Goal: Communication & Community: Share content

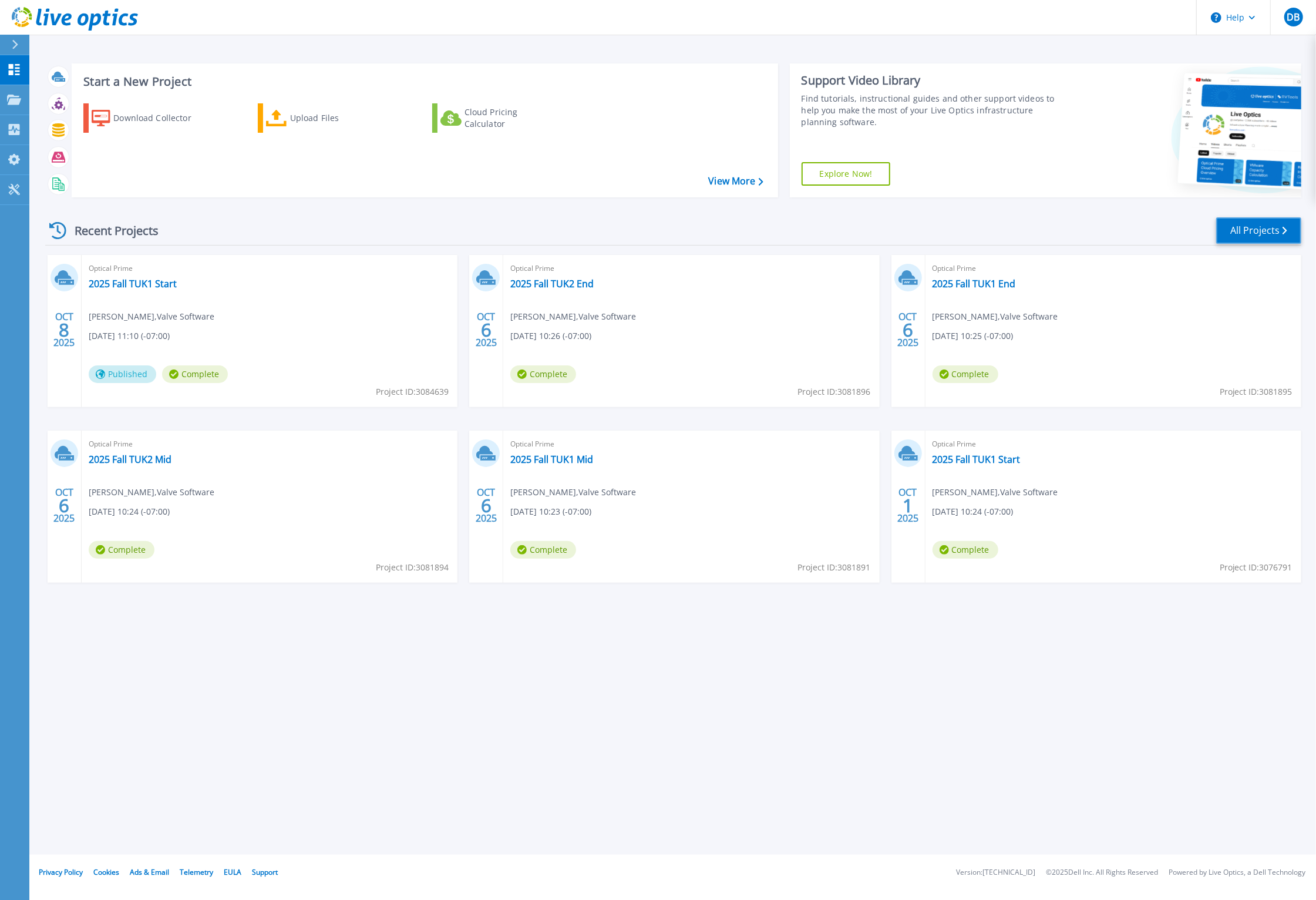
click at [1259, 229] on link "All Projects" at bounding box center [1259, 230] width 85 height 26
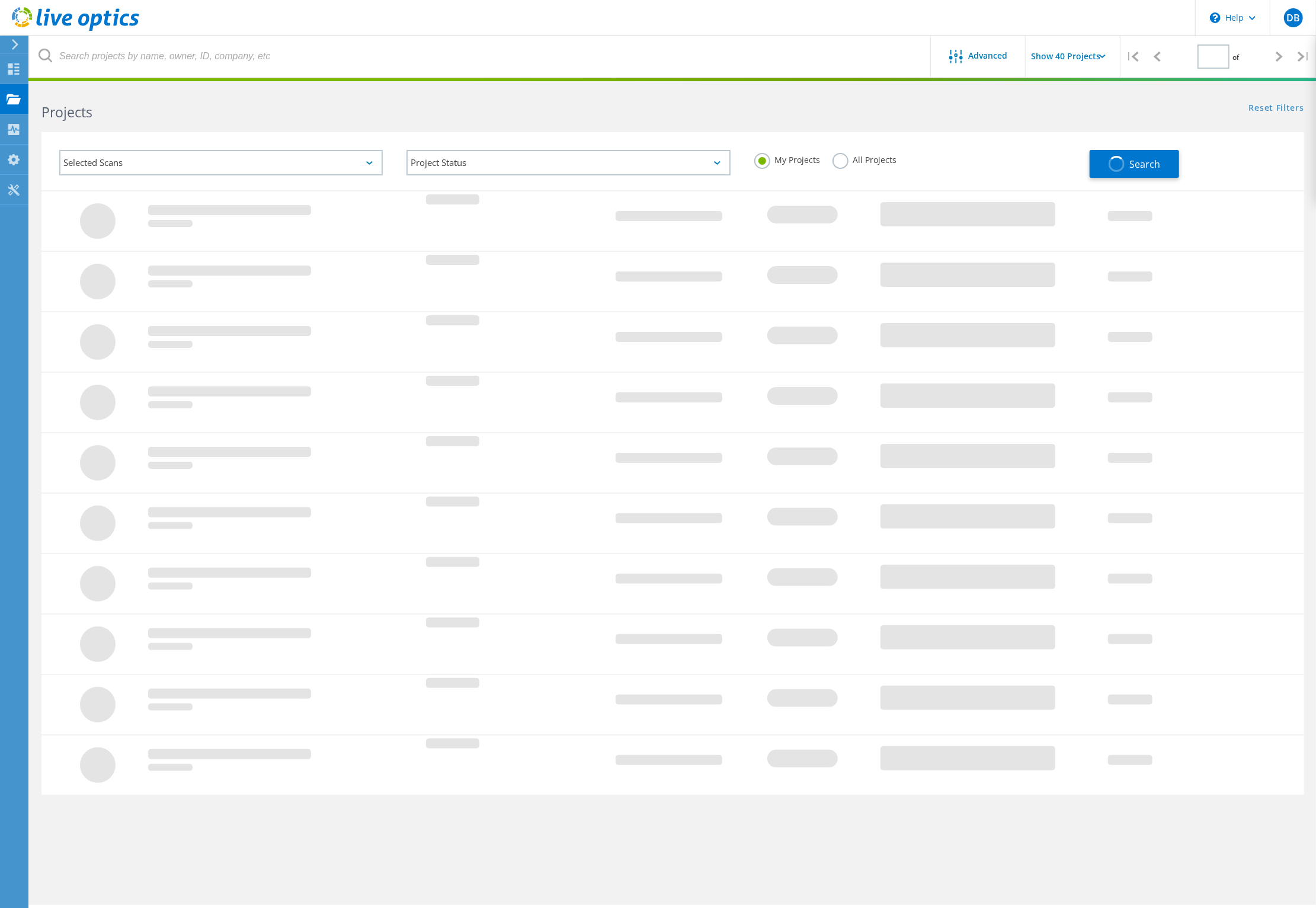
type input "1"
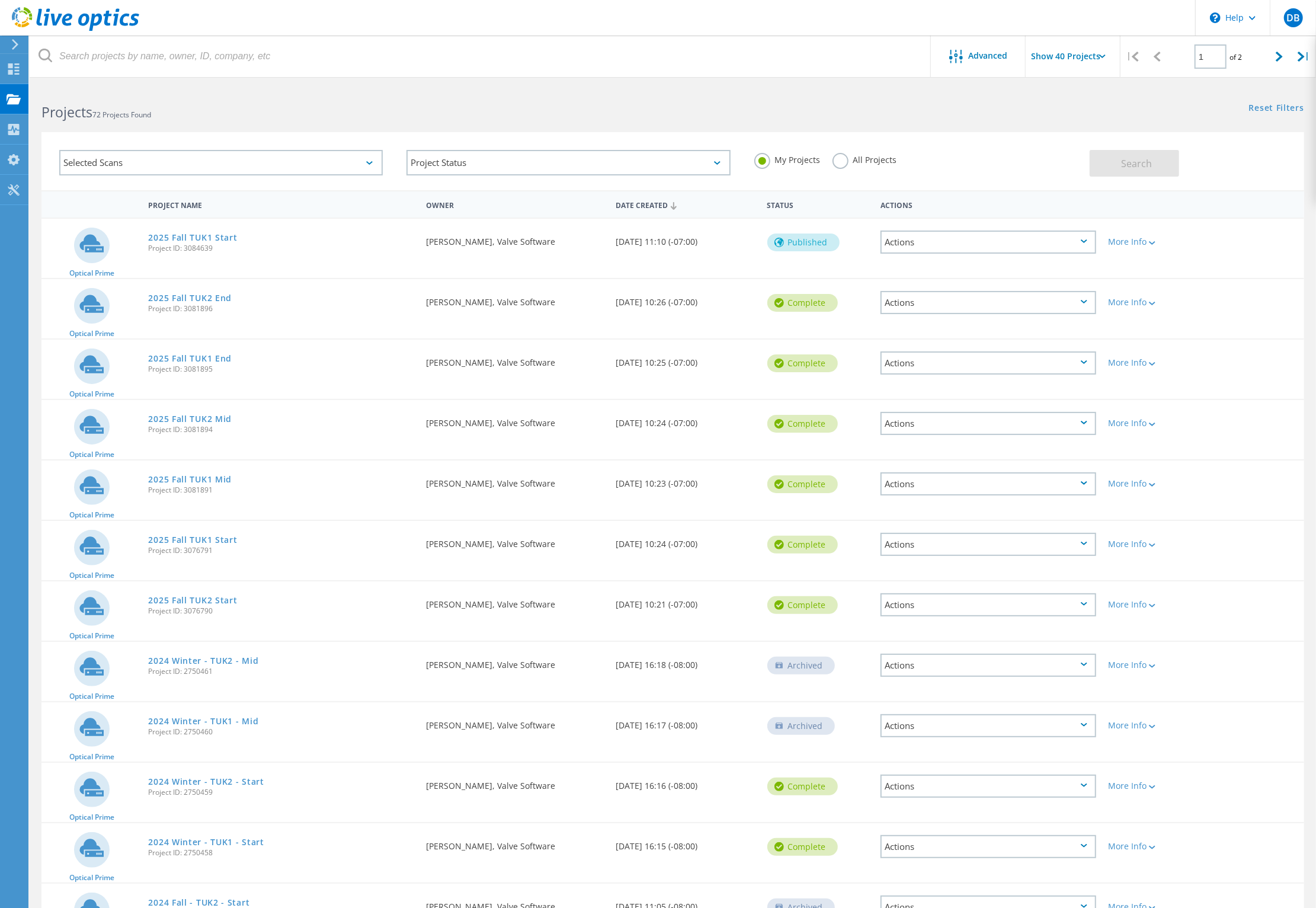
click at [994, 300] on div "Actions" at bounding box center [988, 302] width 216 height 23
click at [1279, 306] on div "Optical Prime 2025 Fall TUK2 End Project ID: 3081896 Requested By Donald Beauge…" at bounding box center [672, 309] width 1263 height 59
click at [183, 301] on link "2025 Fall TUK2 End" at bounding box center [190, 298] width 84 height 8
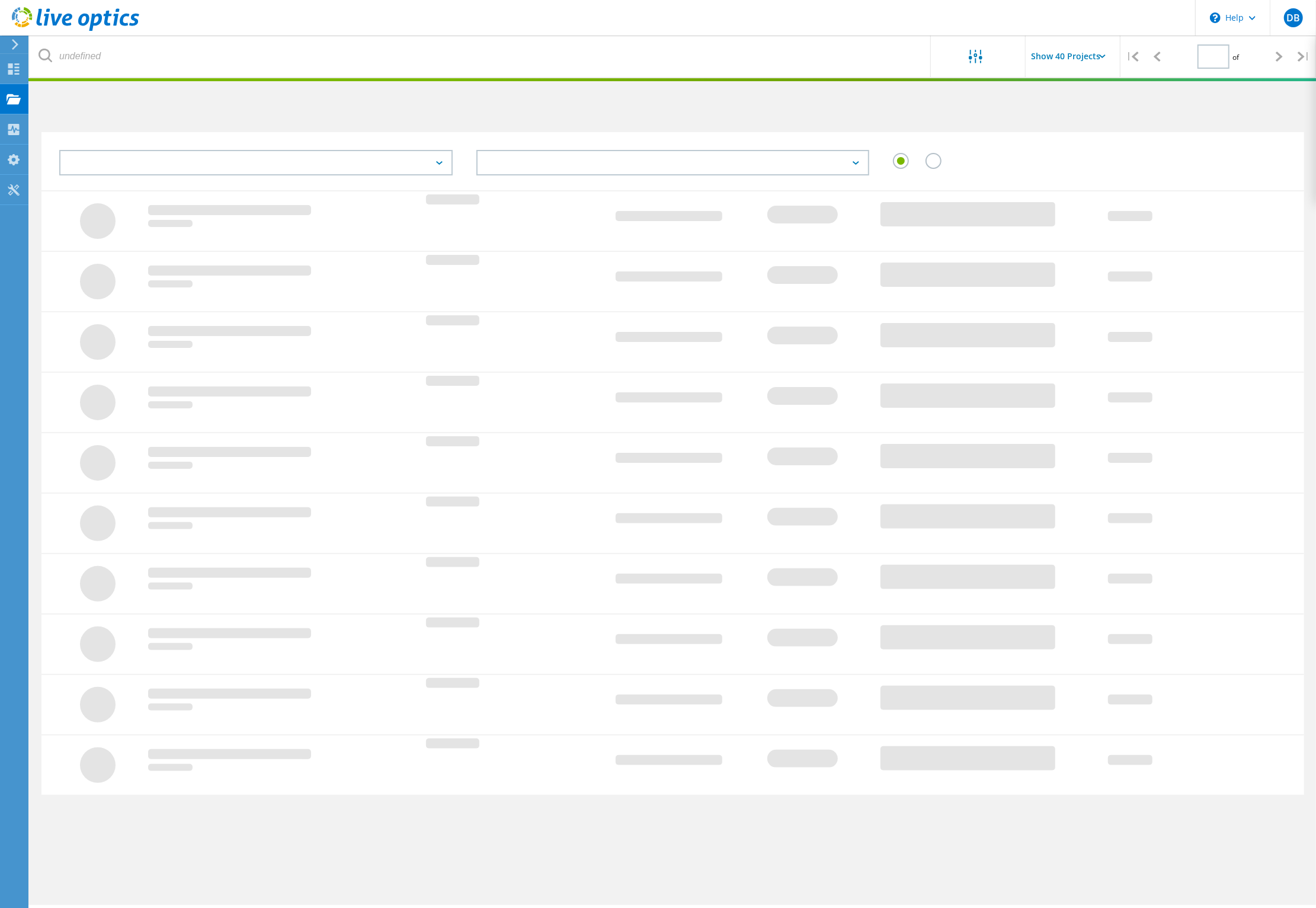
type input "1"
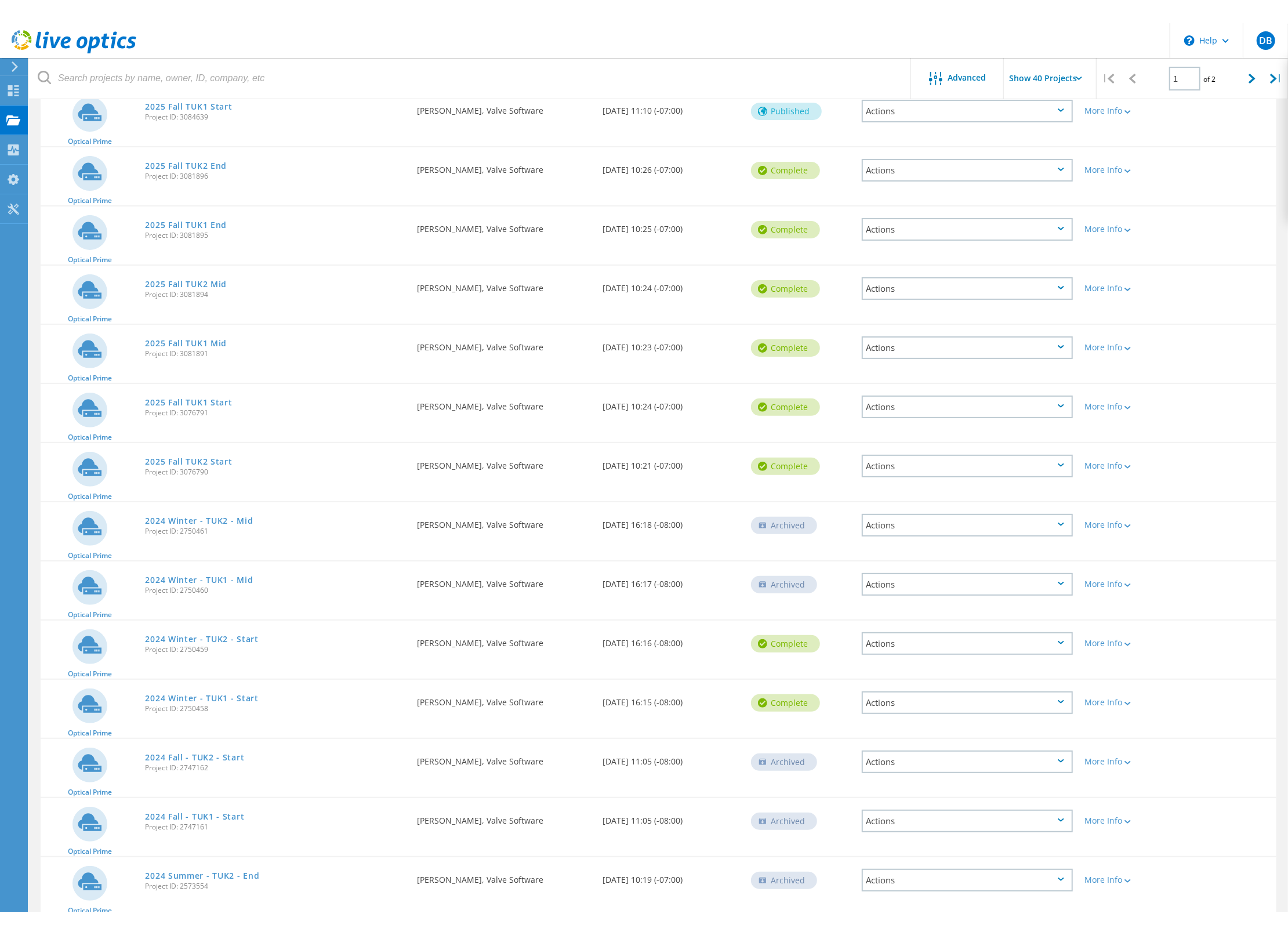
scroll to position [154, 0]
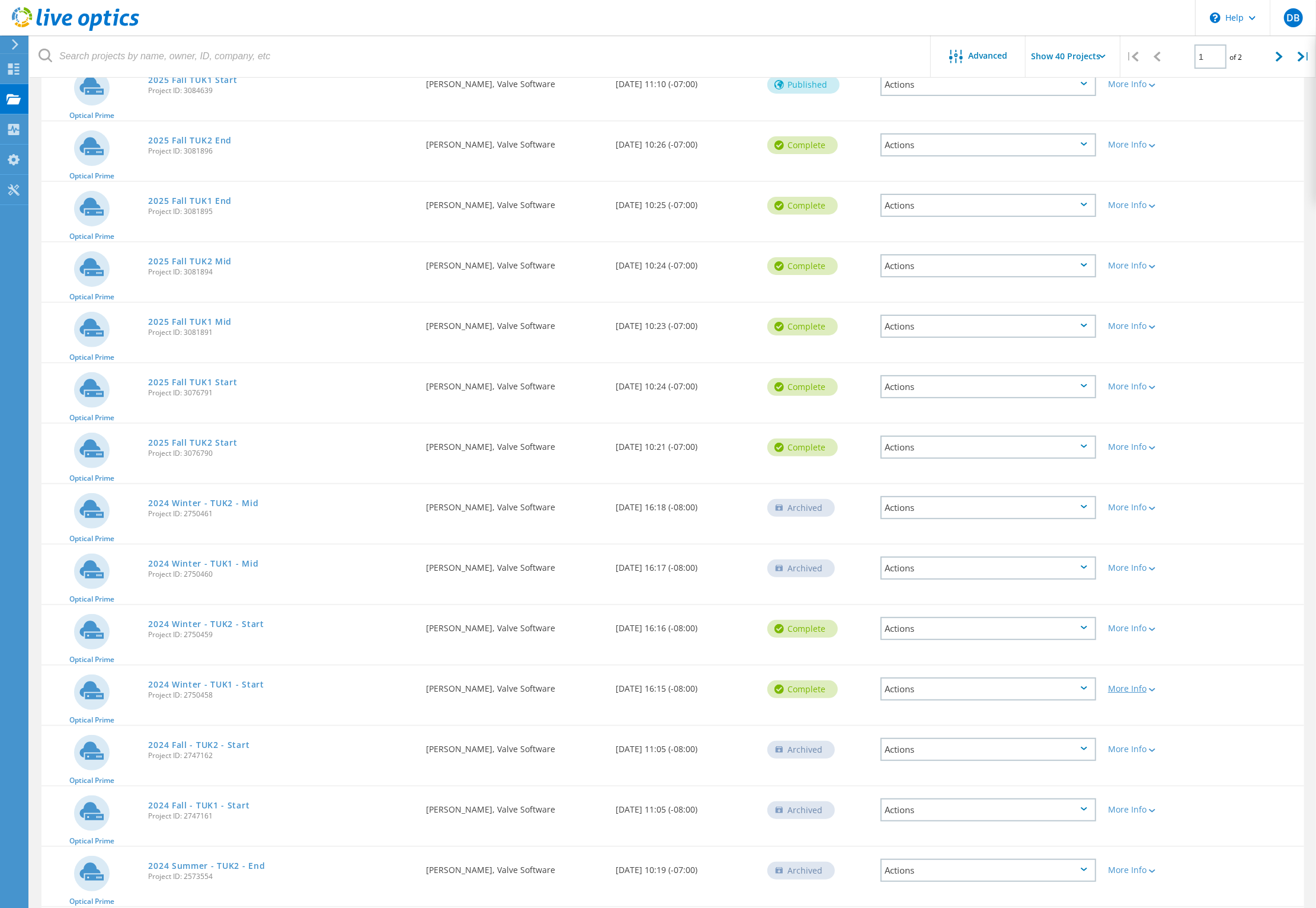
click at [1140, 685] on div "More Info" at bounding box center [1153, 688] width 89 height 8
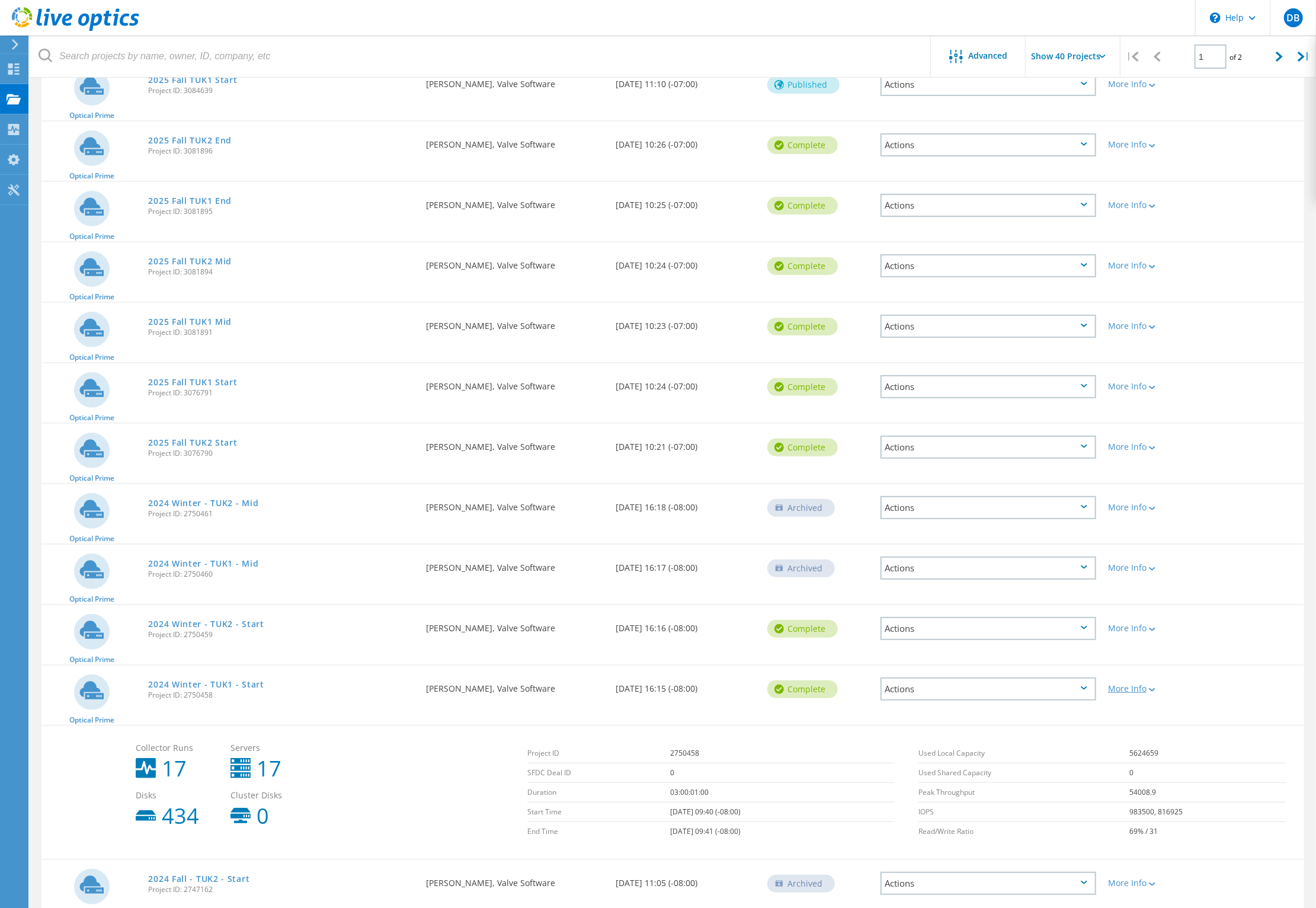
click at [1140, 685] on div "More Info" at bounding box center [1153, 688] width 89 height 8
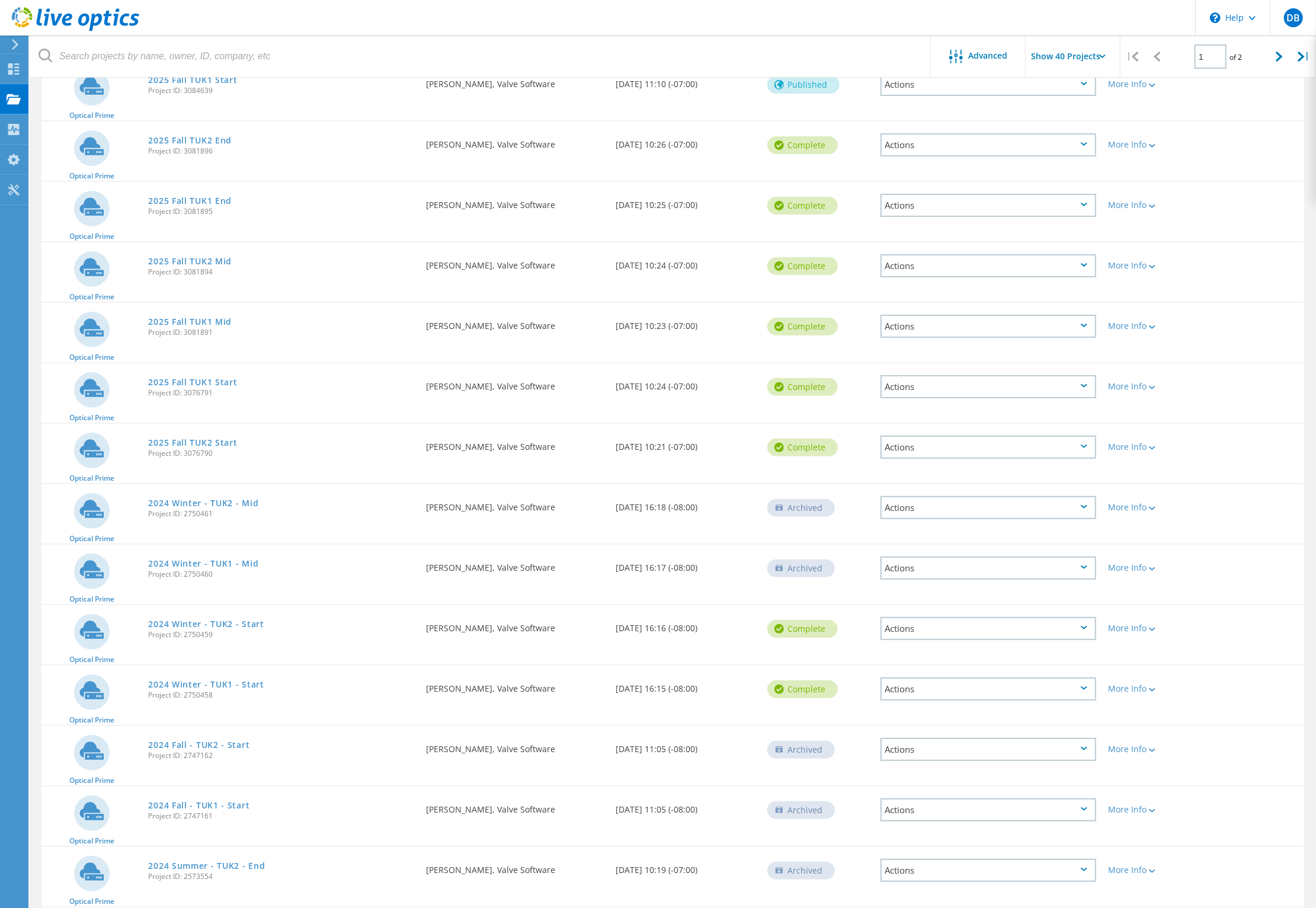
click at [87, 682] on icon at bounding box center [92, 690] width 24 height 18
click at [982, 686] on div "Actions" at bounding box center [988, 688] width 216 height 23
click at [914, 689] on div "Share" at bounding box center [988, 698] width 213 height 19
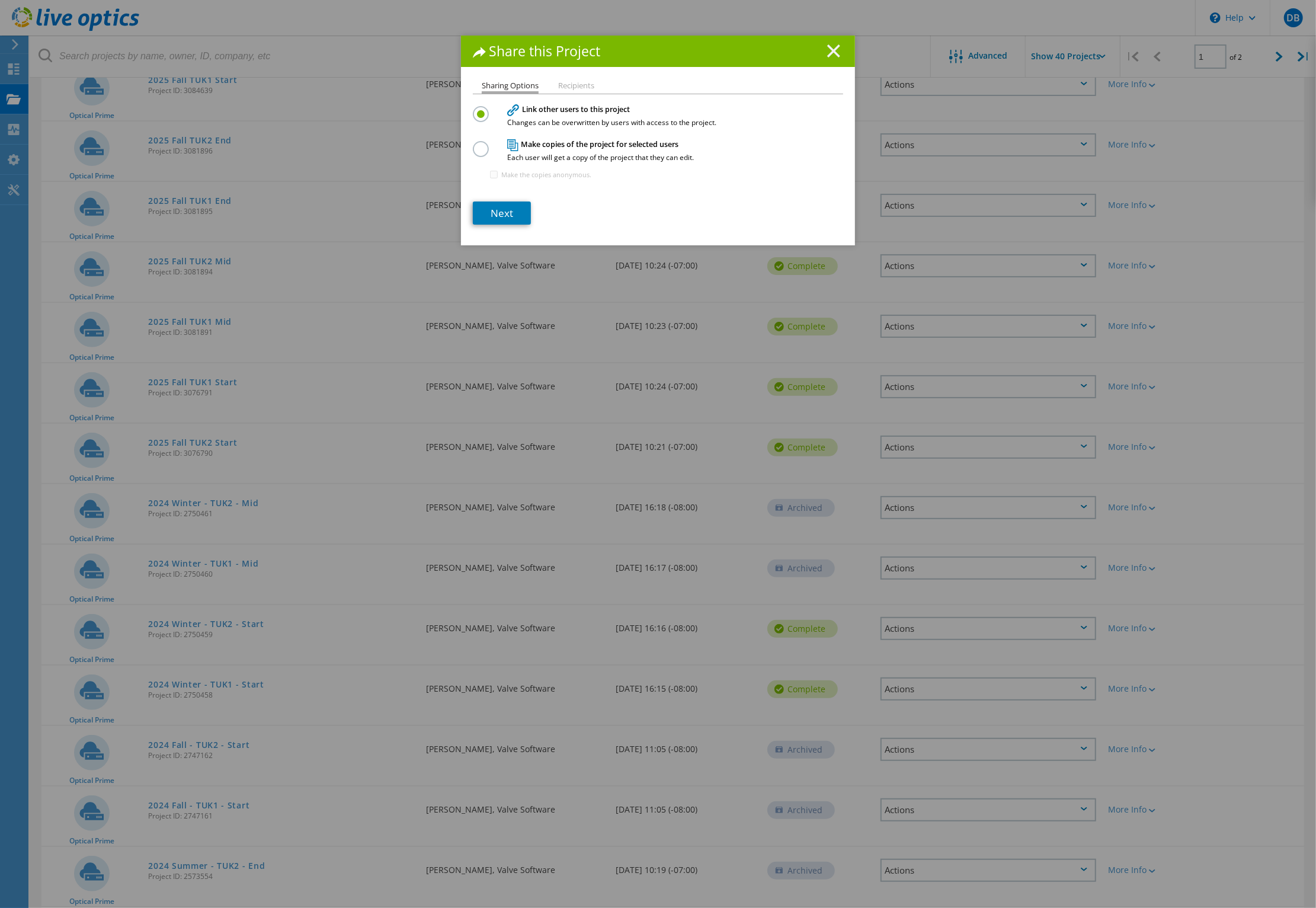
click at [827, 50] on icon at bounding box center [834, 51] width 13 height 13
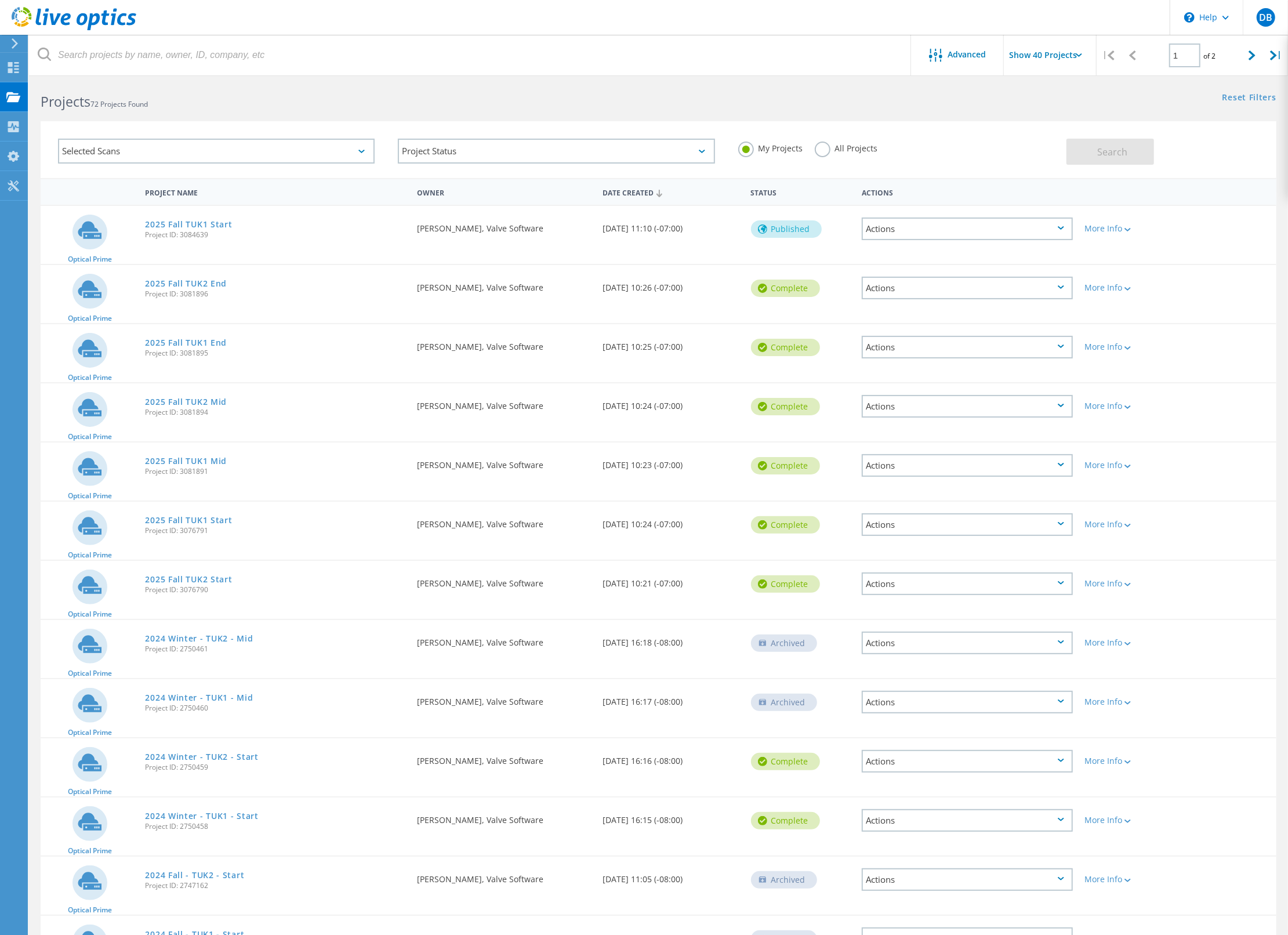
scroll to position [0, 0]
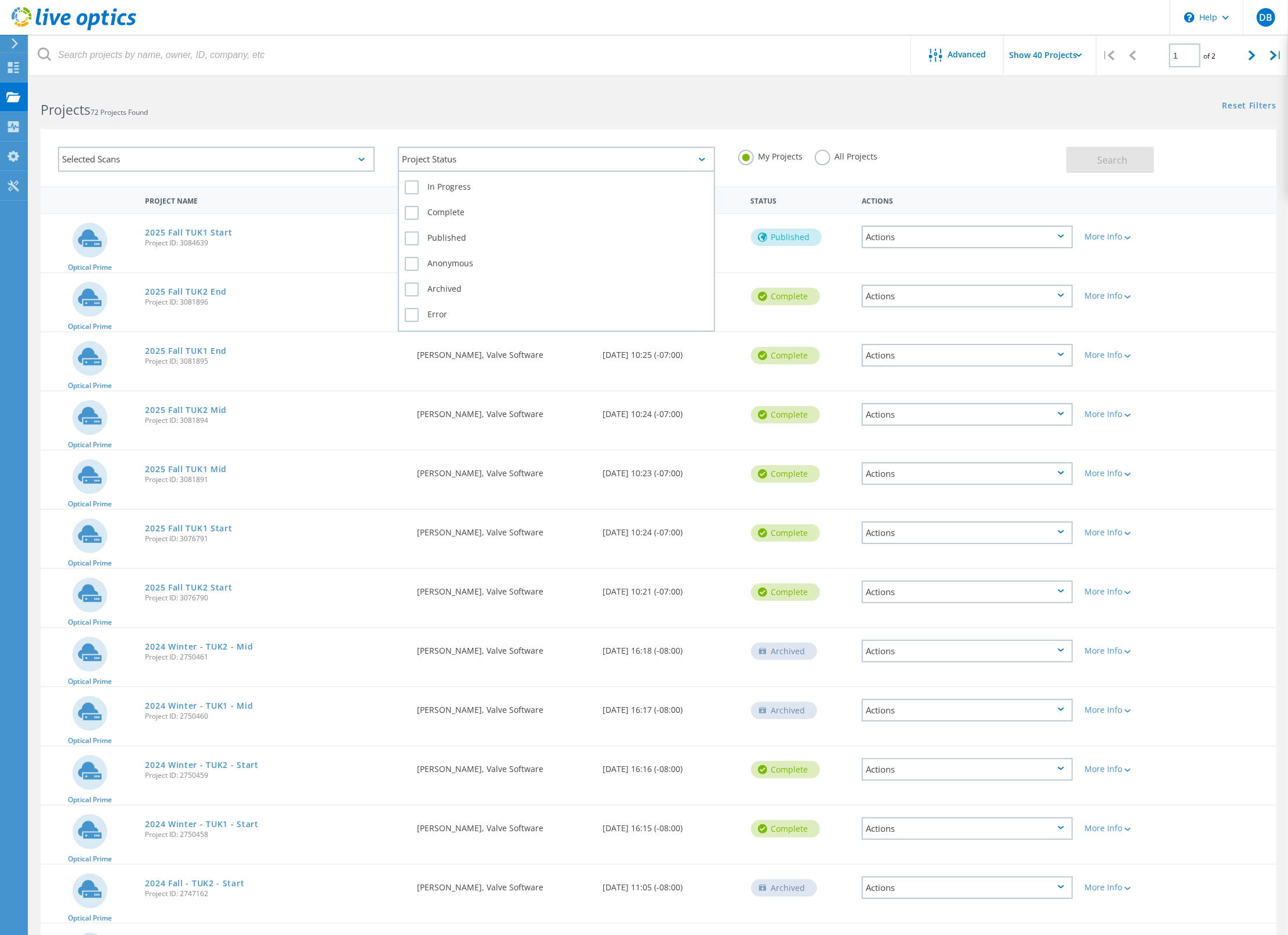
click at [545, 158] on div "Project Status" at bounding box center [556, 159] width 317 height 25
click at [733, 96] on div "Reset Filters Show Filters" at bounding box center [973, 95] width 629 height 22
click at [1061, 234] on icon at bounding box center [1061, 235] width 7 height 4
click at [1210, 251] on div "Optical Prime 2025 Fall TUK1 Start Project ID: 3084639 Requested By Donald Beau…" at bounding box center [658, 243] width 1236 height 58
click at [166, 229] on link "2025 Fall TUK1 Start" at bounding box center [189, 232] width 87 height 8
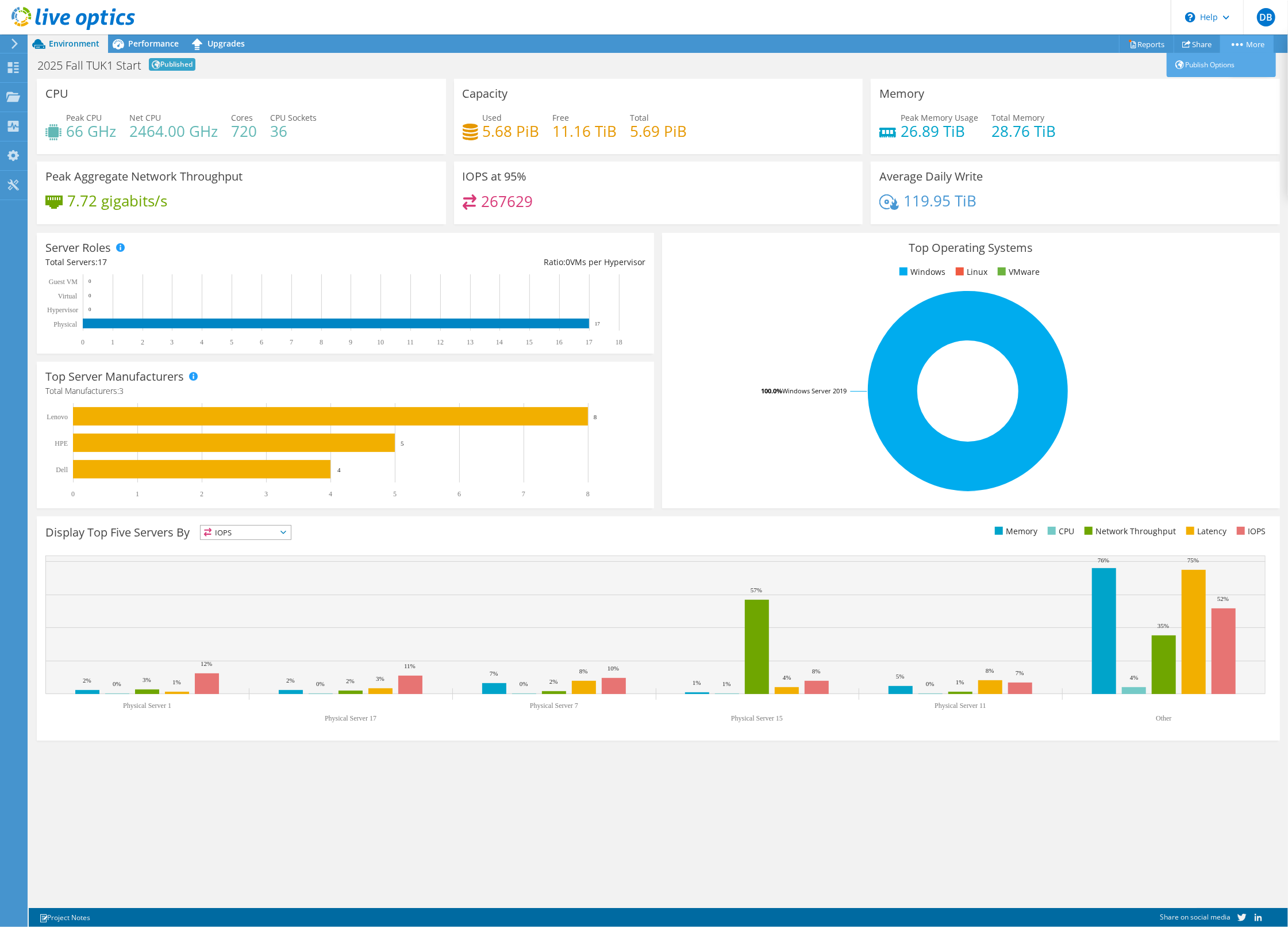
click at [1240, 44] on circle at bounding box center [1242, 45] width 3 height 3
click at [1210, 64] on link "Publish Options" at bounding box center [1221, 65] width 109 height 24
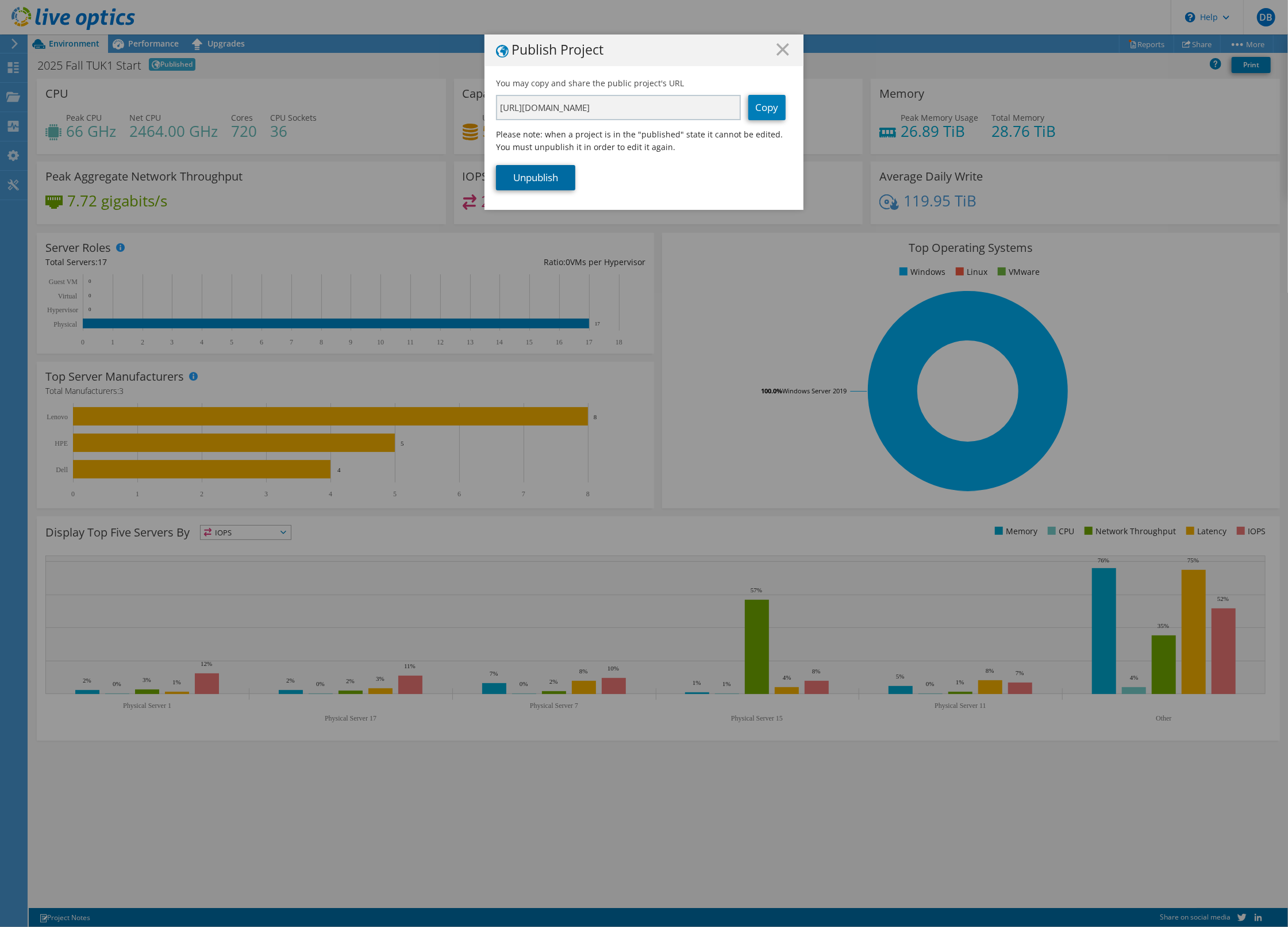
click at [534, 175] on link "Unpublish" at bounding box center [536, 177] width 79 height 25
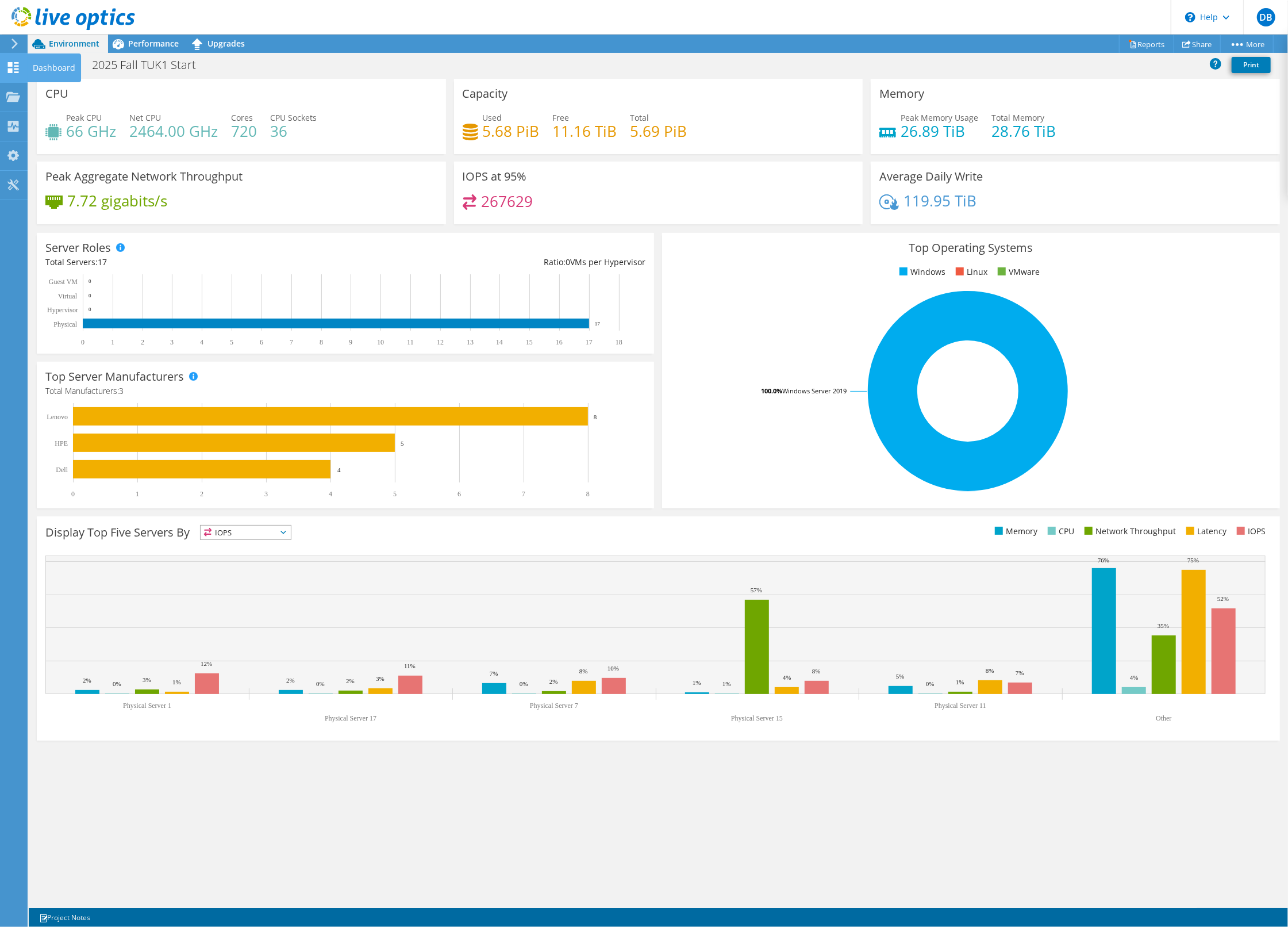
click at [13, 63] on icon at bounding box center [13, 67] width 14 height 11
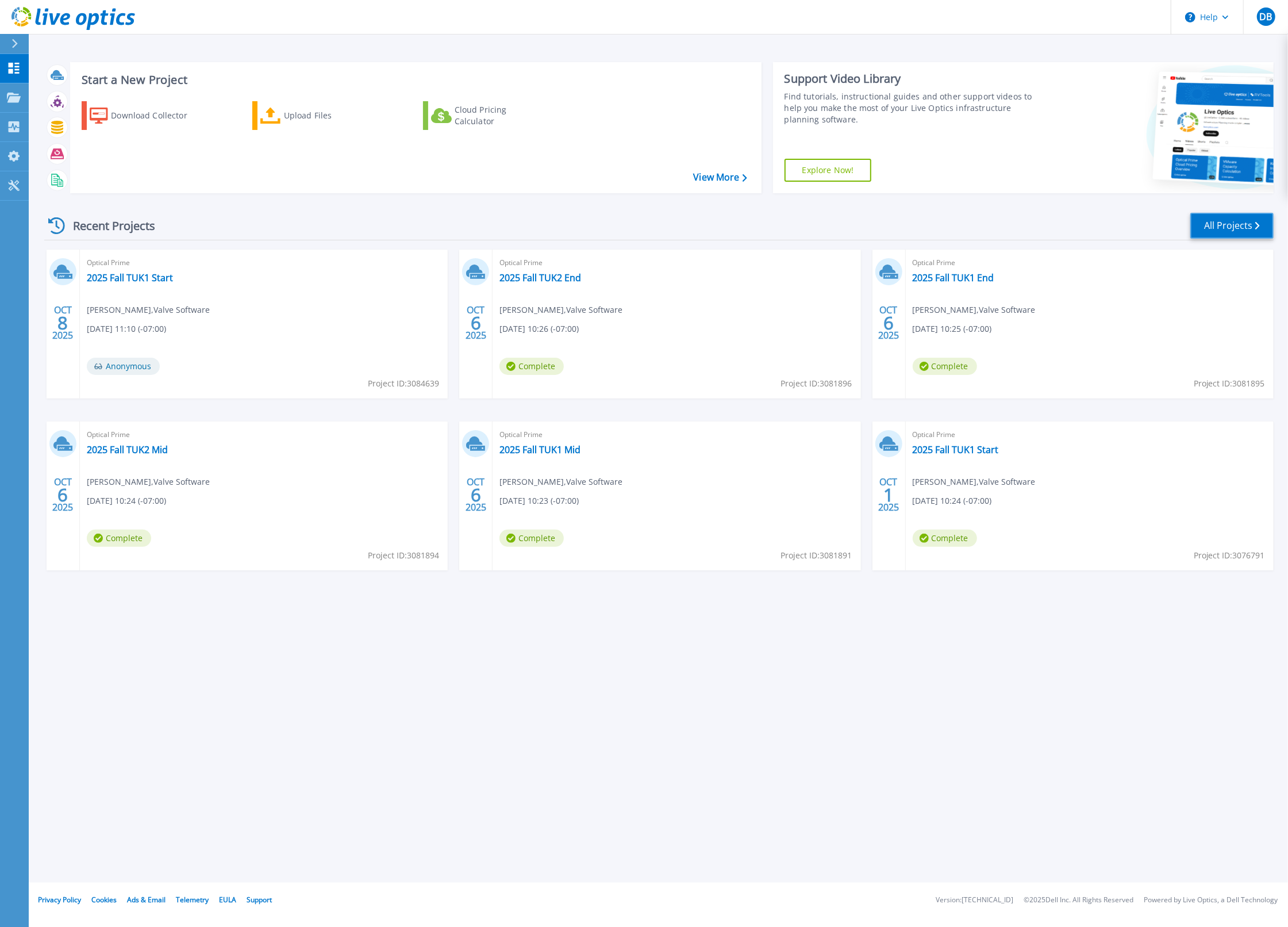
click at [1210, 228] on link "All Projects" at bounding box center [1232, 225] width 84 height 26
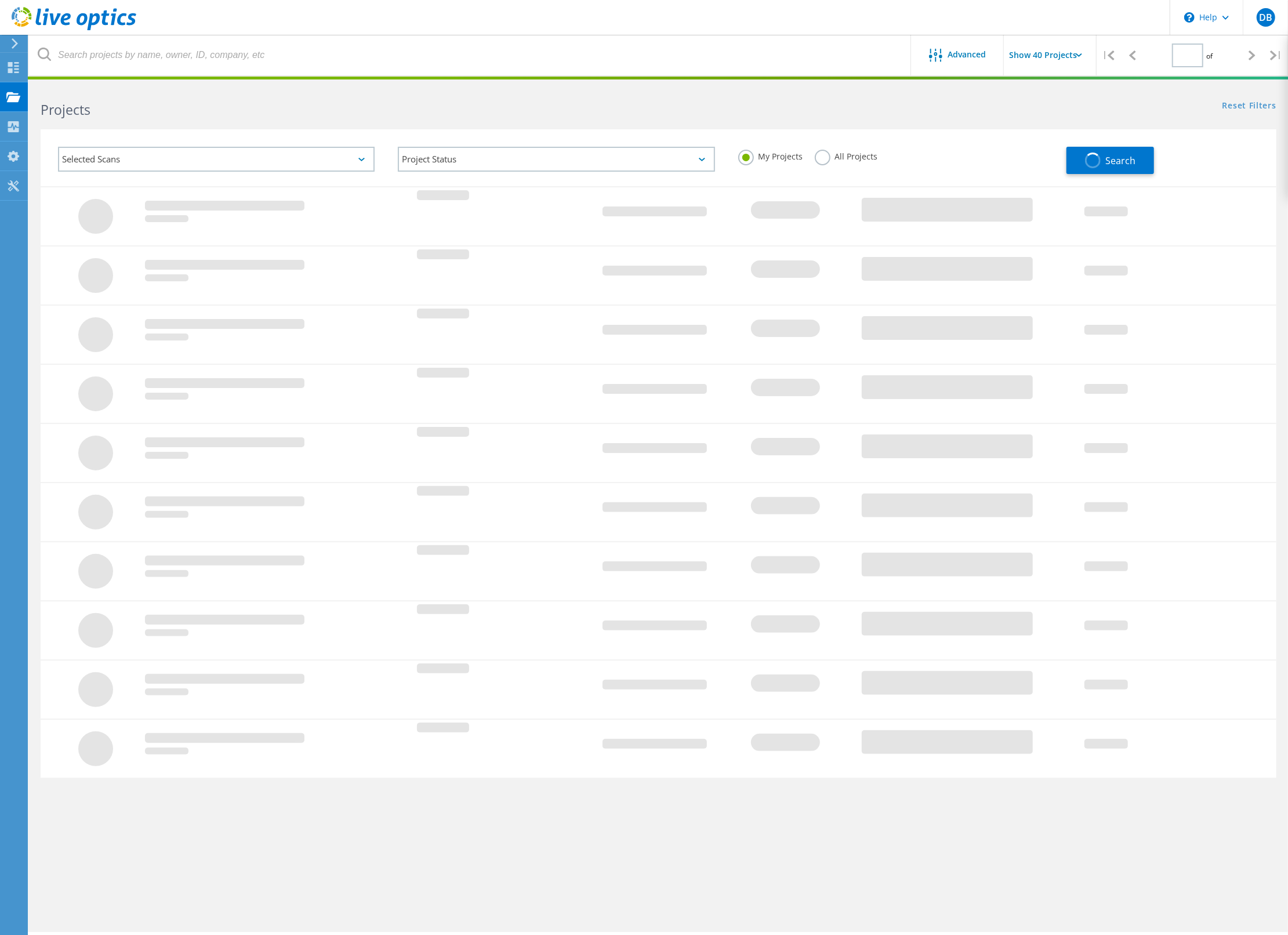
type input "1"
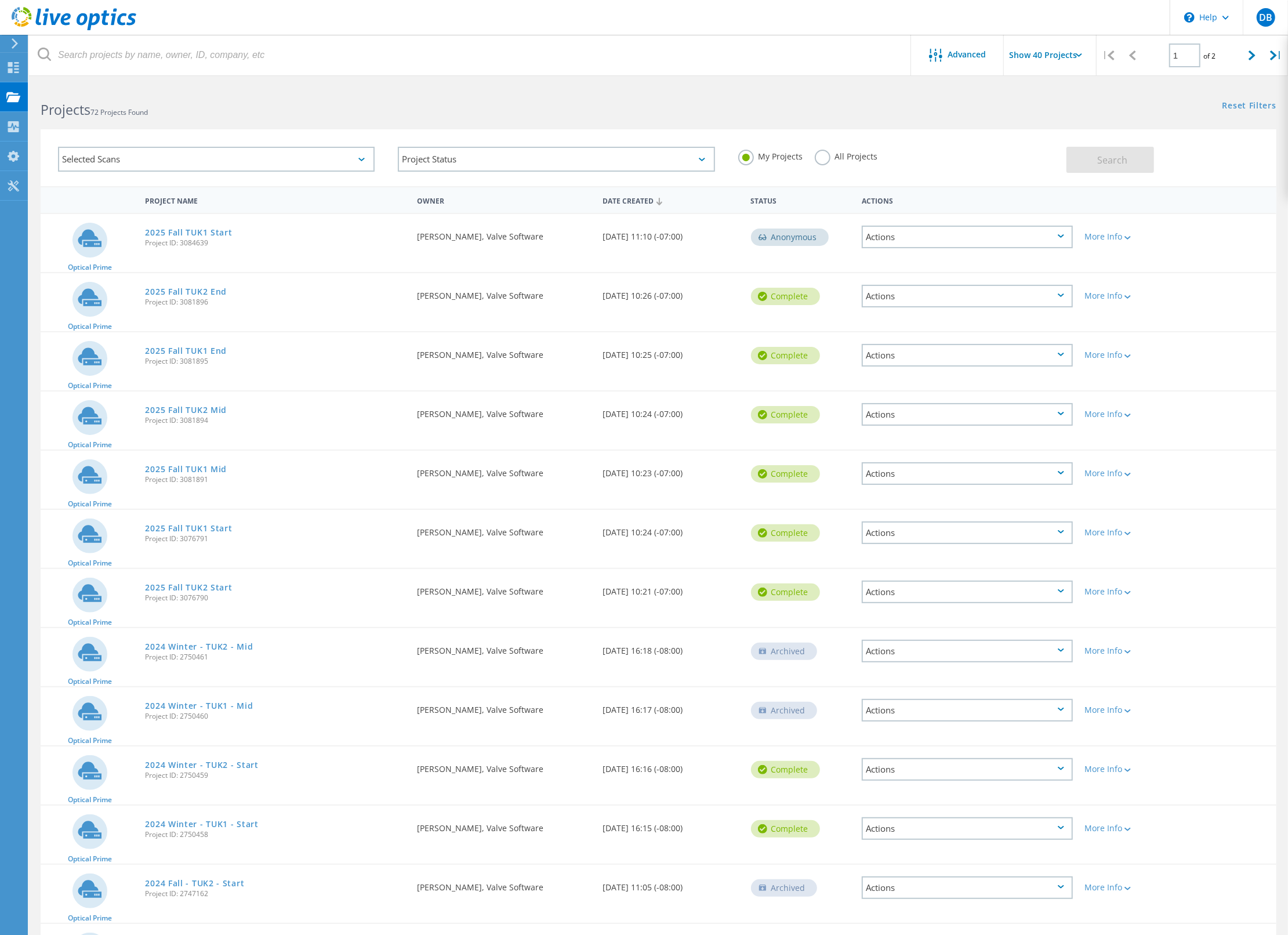
click at [1027, 234] on div "Actions" at bounding box center [967, 237] width 211 height 23
click at [891, 264] on div "Delete" at bounding box center [967, 264] width 208 height 18
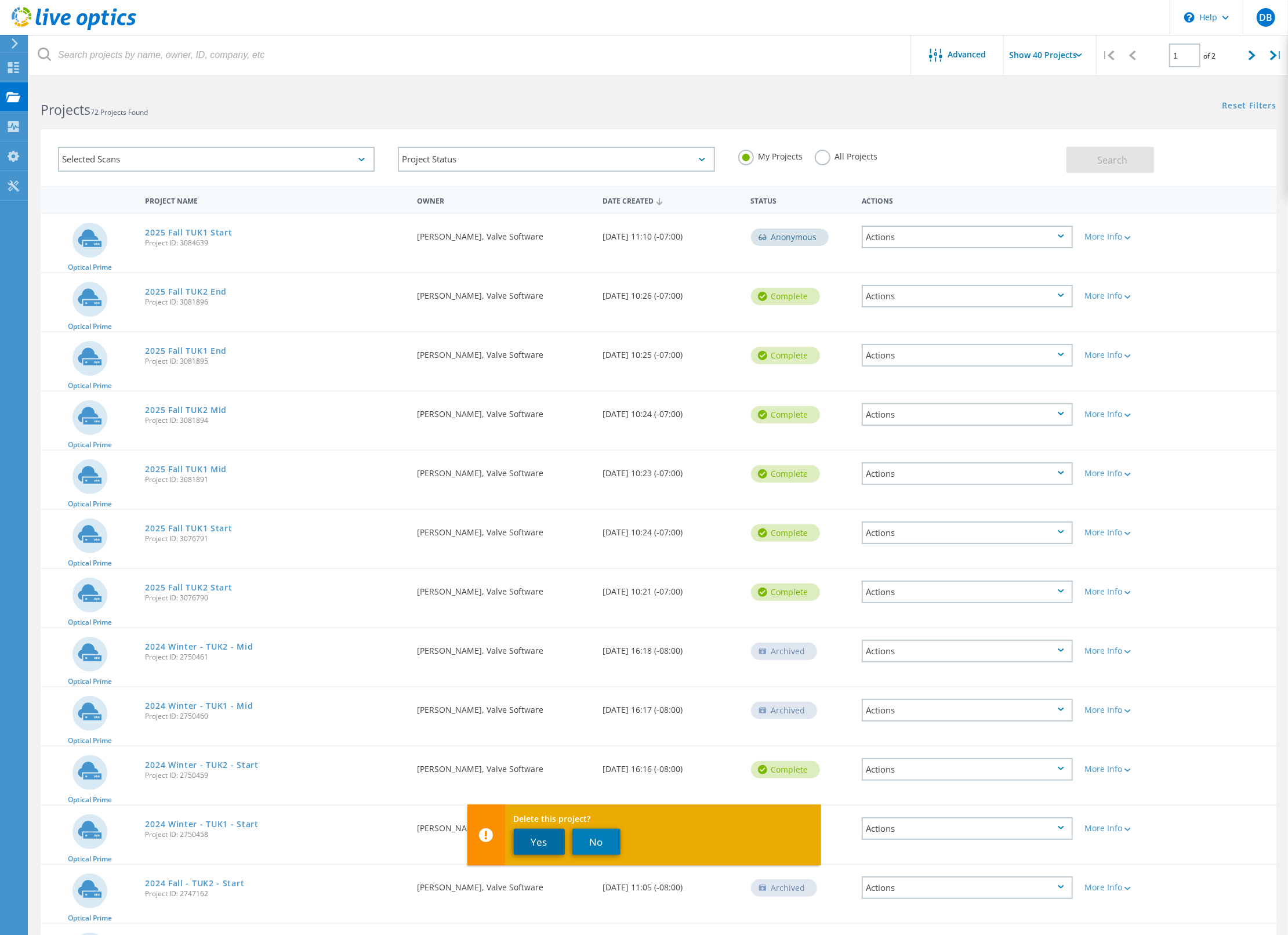
click at [550, 843] on button "Yes" at bounding box center [539, 842] width 51 height 26
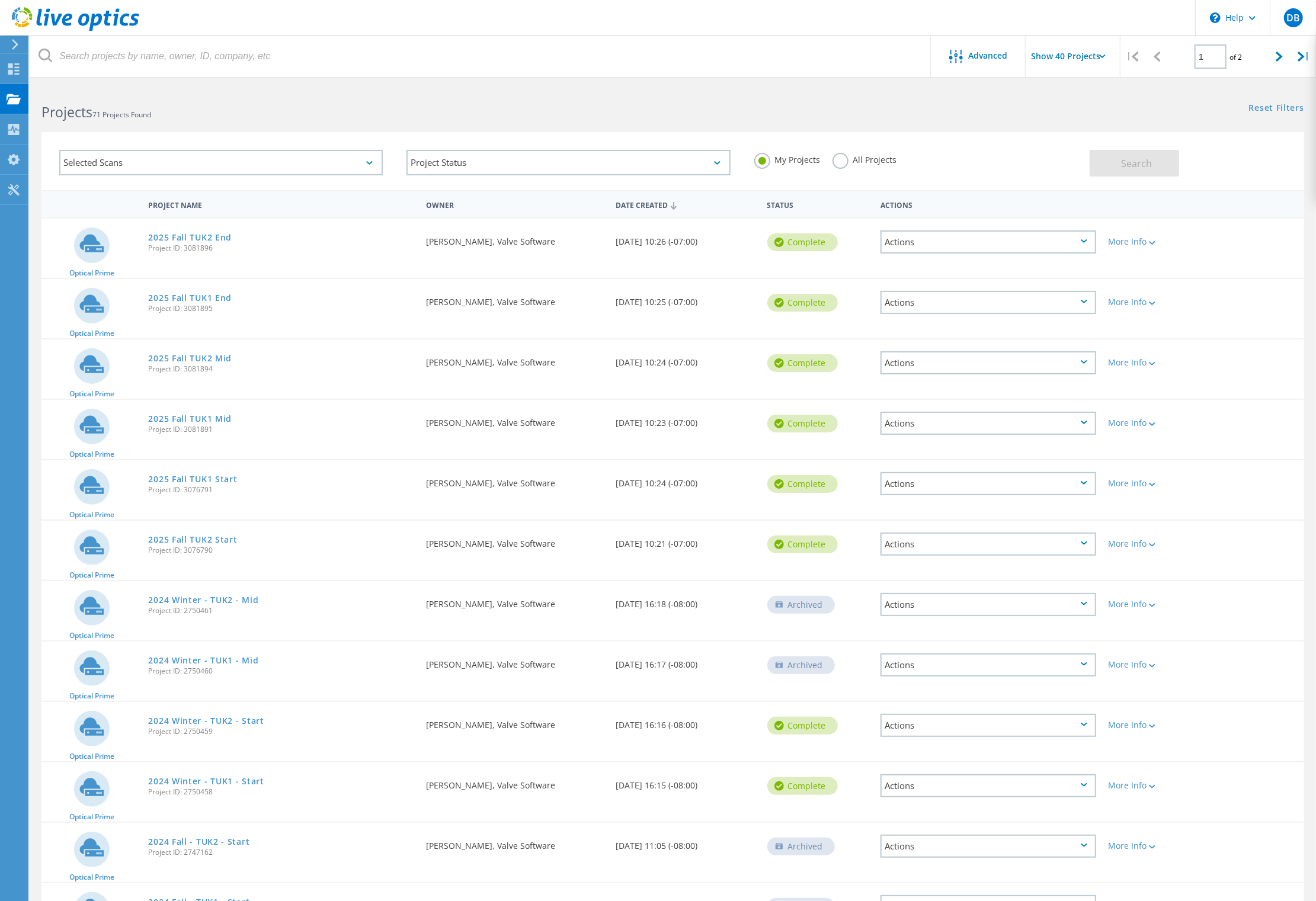
click at [594, 108] on h2 "Projects 71 Projects Found" at bounding box center [351, 112] width 619 height 19
click at [937, 782] on div "Actions" at bounding box center [988, 785] width 216 height 23
click at [911, 790] on div "Share" at bounding box center [988, 795] width 213 height 19
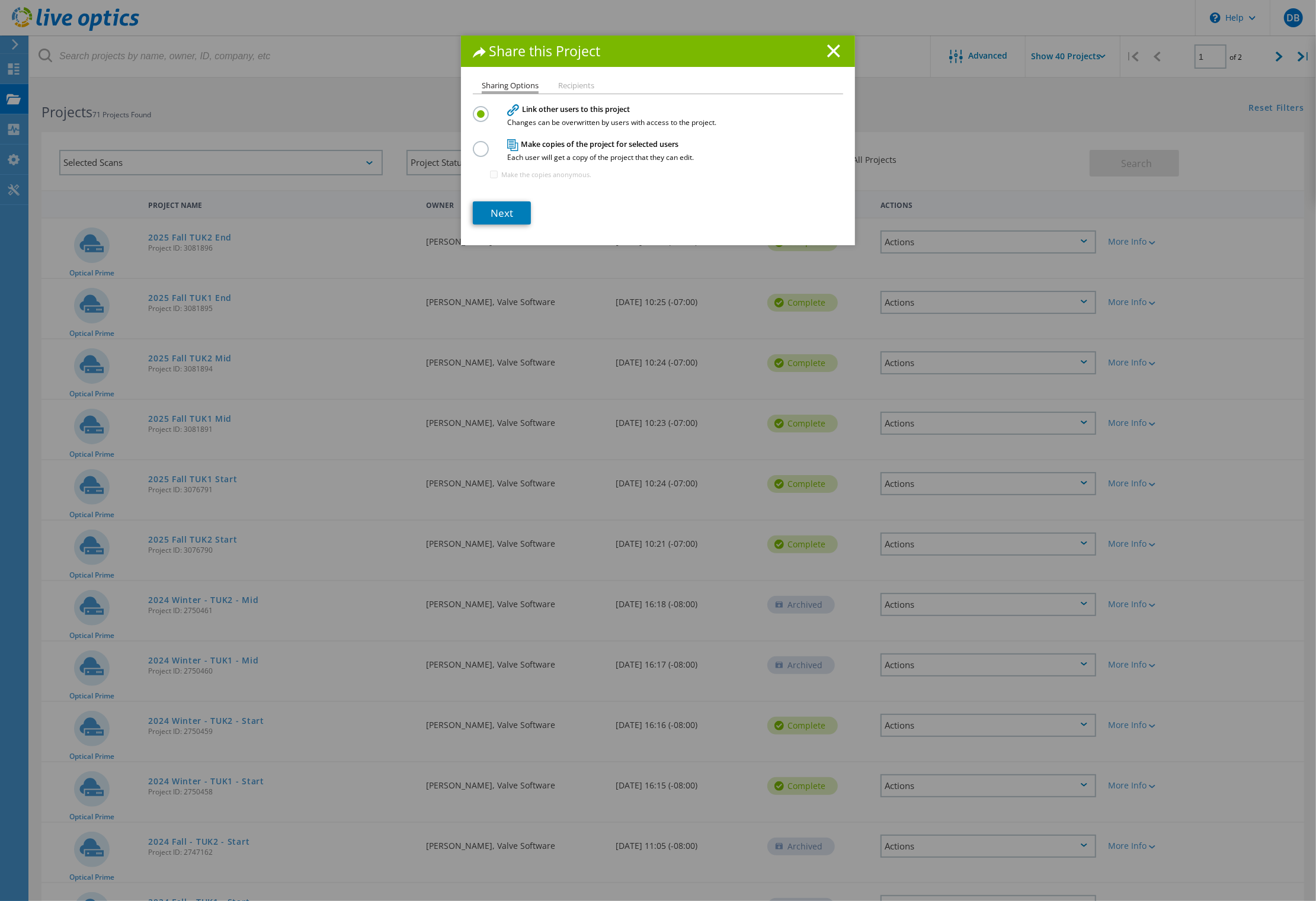
click at [473, 144] on label at bounding box center [483, 142] width 21 height 3
click at [0, 0] on input "radio" at bounding box center [0, 0] width 0 height 0
click at [494, 212] on link "Next" at bounding box center [502, 212] width 58 height 23
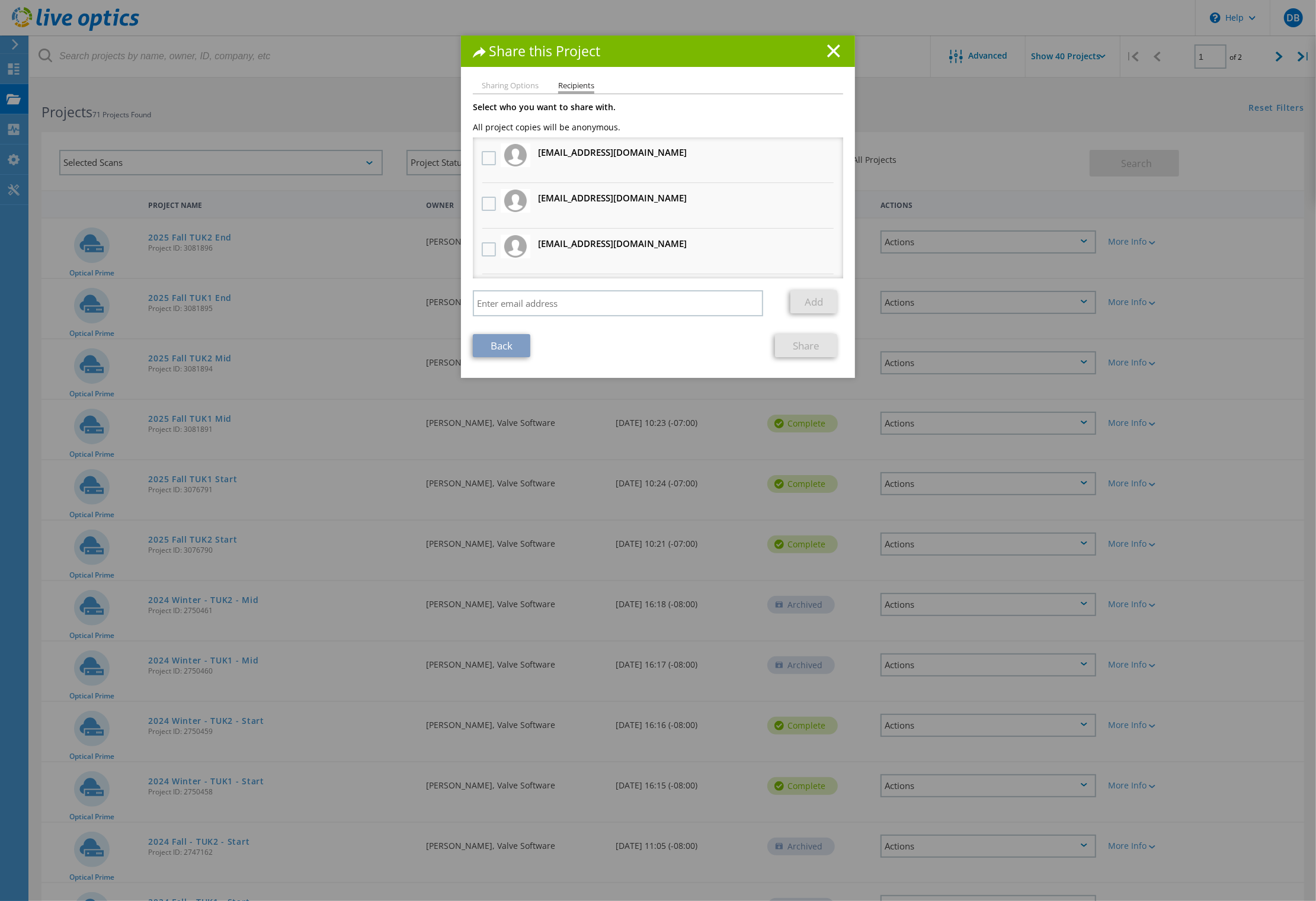
drag, startPoint x: 698, startPoint y: 50, endPoint x: 693, endPoint y: 69, distance: 19.6
click at [698, 50] on h1 "Share this Project" at bounding box center [658, 51] width 370 height 13
click at [554, 304] on input "search" at bounding box center [618, 303] width 290 height 26
paste input "[EMAIL_ADDRESS][DOMAIN_NAME]"
type input "[EMAIL_ADDRESS][DOMAIN_NAME]"
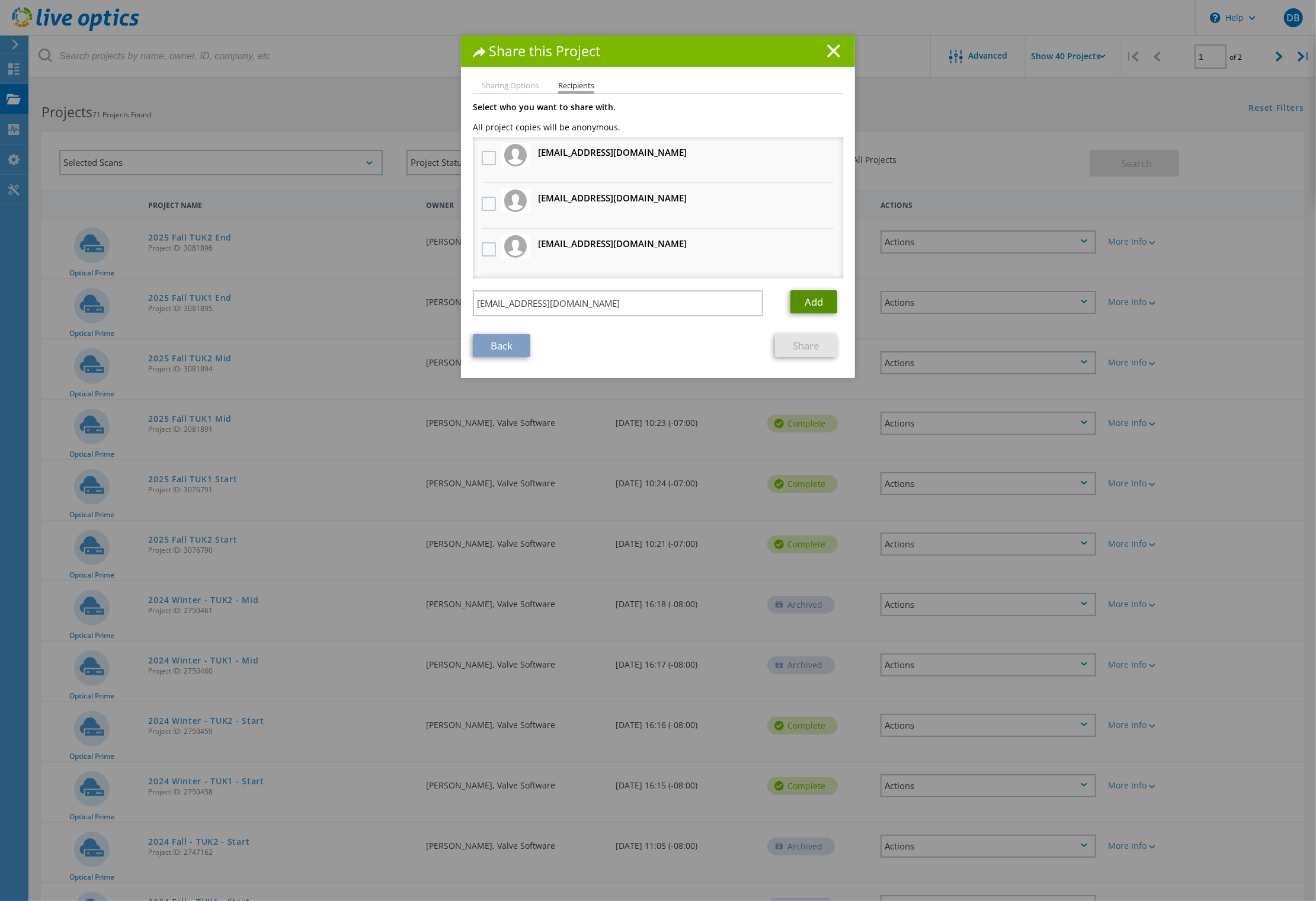
click at [816, 304] on link "Add" at bounding box center [814, 301] width 47 height 23
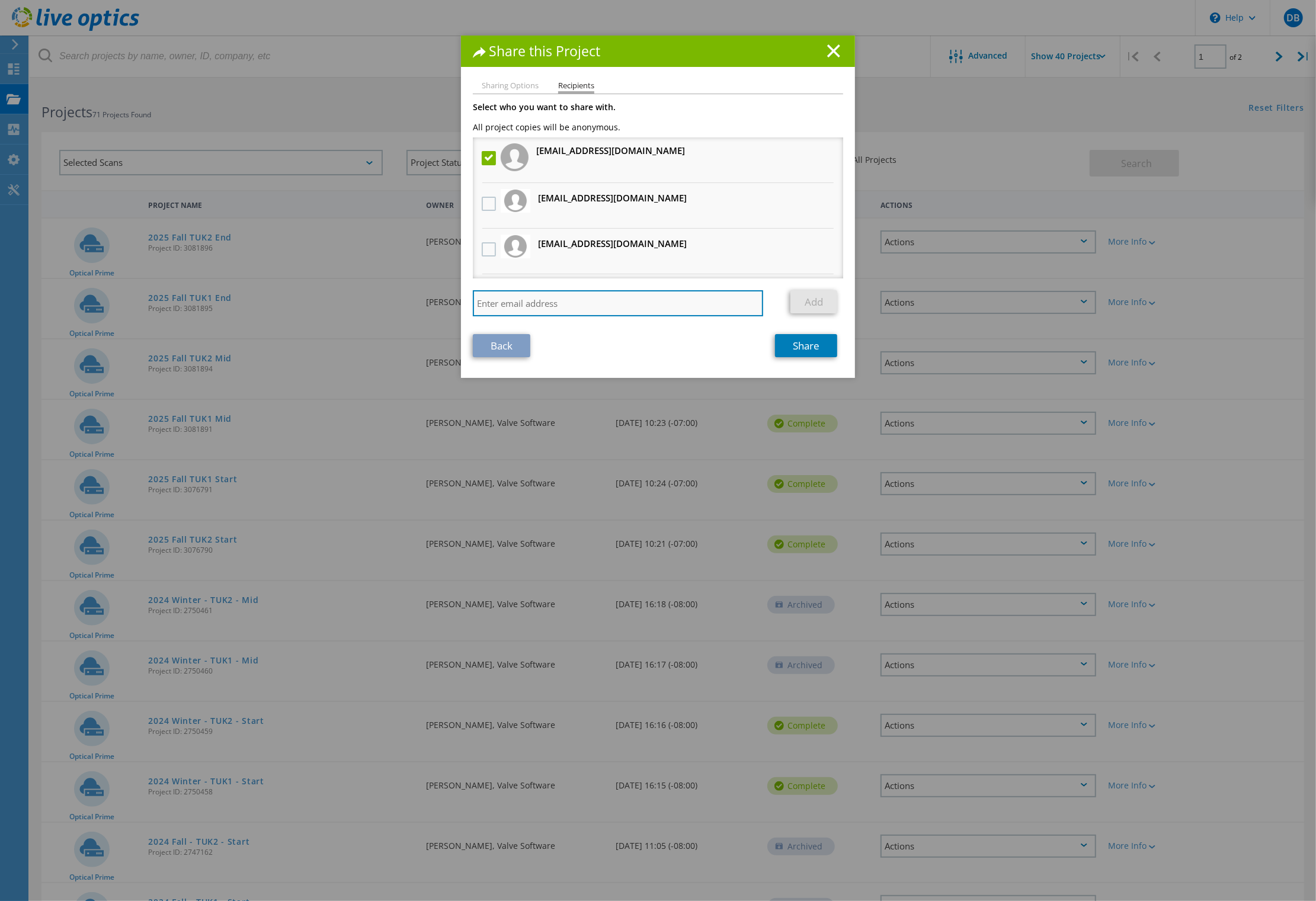
click at [548, 301] on input "search" at bounding box center [618, 303] width 290 height 26
paste input "[PERSON_NAME][EMAIL_ADDRESS][DOMAIN_NAME]"
type input "[PERSON_NAME][EMAIL_ADDRESS][DOMAIN_NAME]"
click at [803, 299] on link "Add" at bounding box center [814, 301] width 47 height 23
click at [805, 347] on link "Share" at bounding box center [806, 345] width 62 height 23
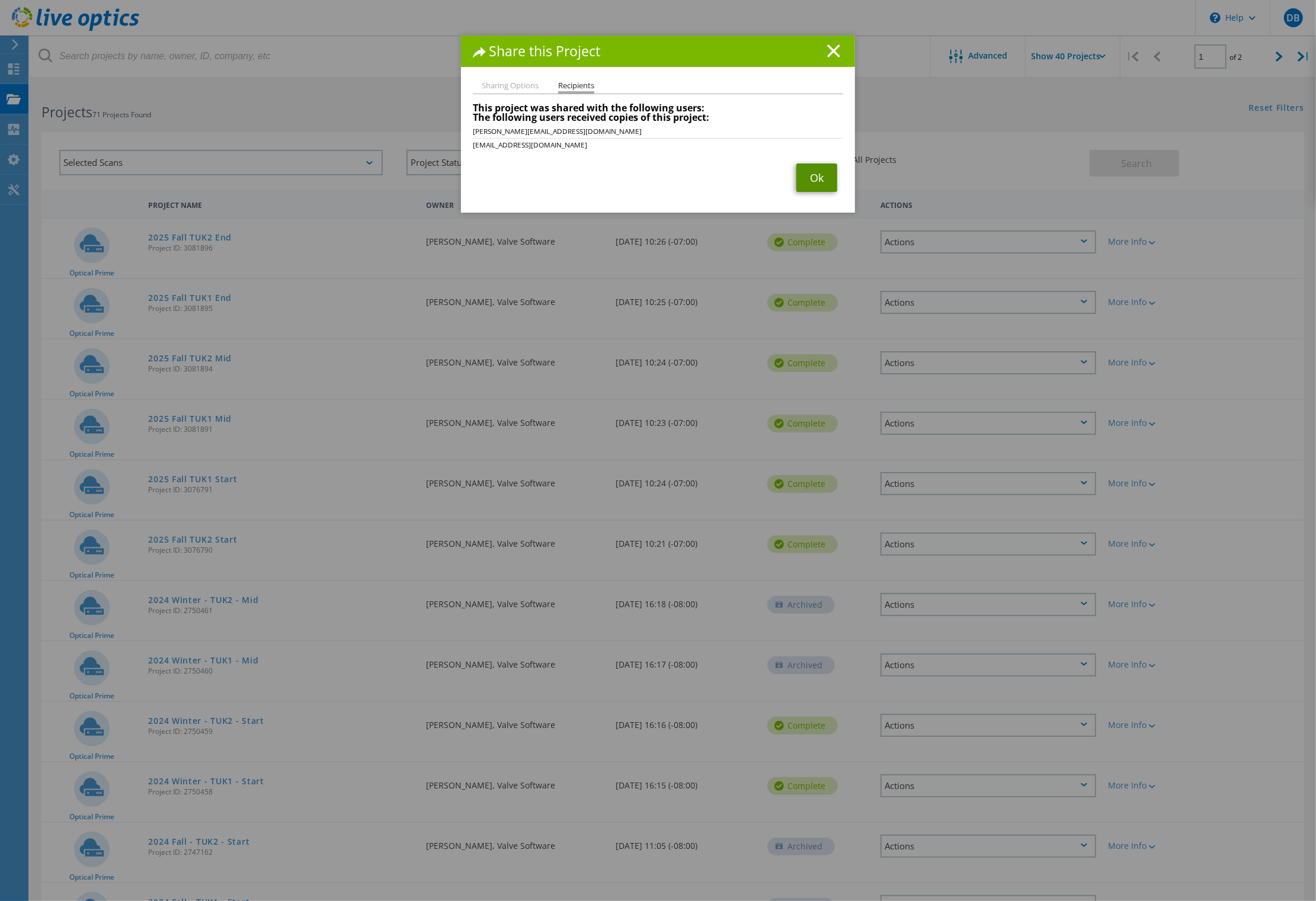
click at [811, 180] on link "Ok" at bounding box center [816, 177] width 41 height 28
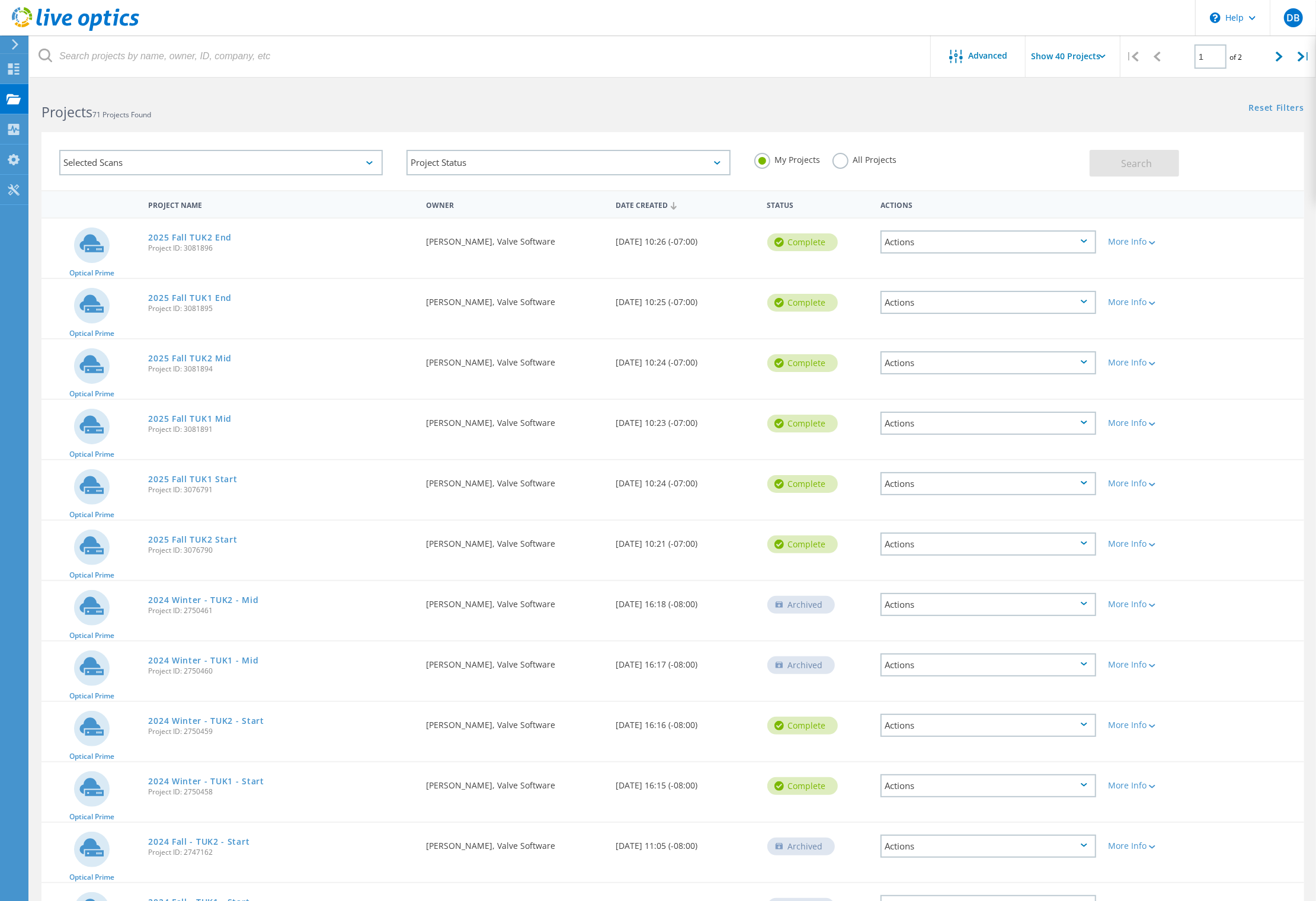
click at [950, 721] on div "Actions" at bounding box center [988, 725] width 216 height 23
click at [918, 730] on div "Share" at bounding box center [988, 735] width 213 height 19
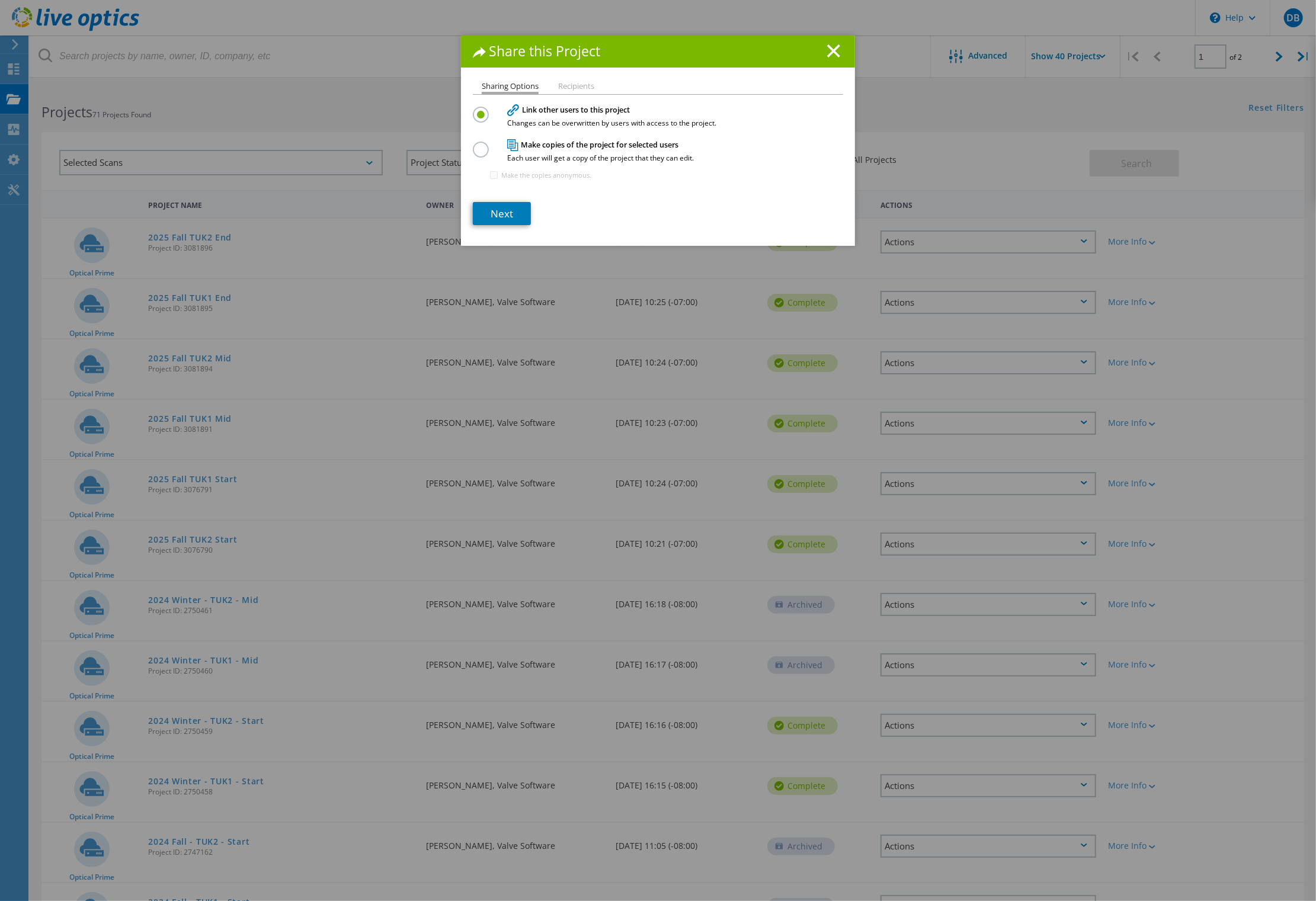
click at [479, 144] on label at bounding box center [483, 142] width 21 height 3
click at [0, 0] on input "radio" at bounding box center [0, 0] width 0 height 0
click at [499, 214] on link "Next" at bounding box center [502, 212] width 58 height 23
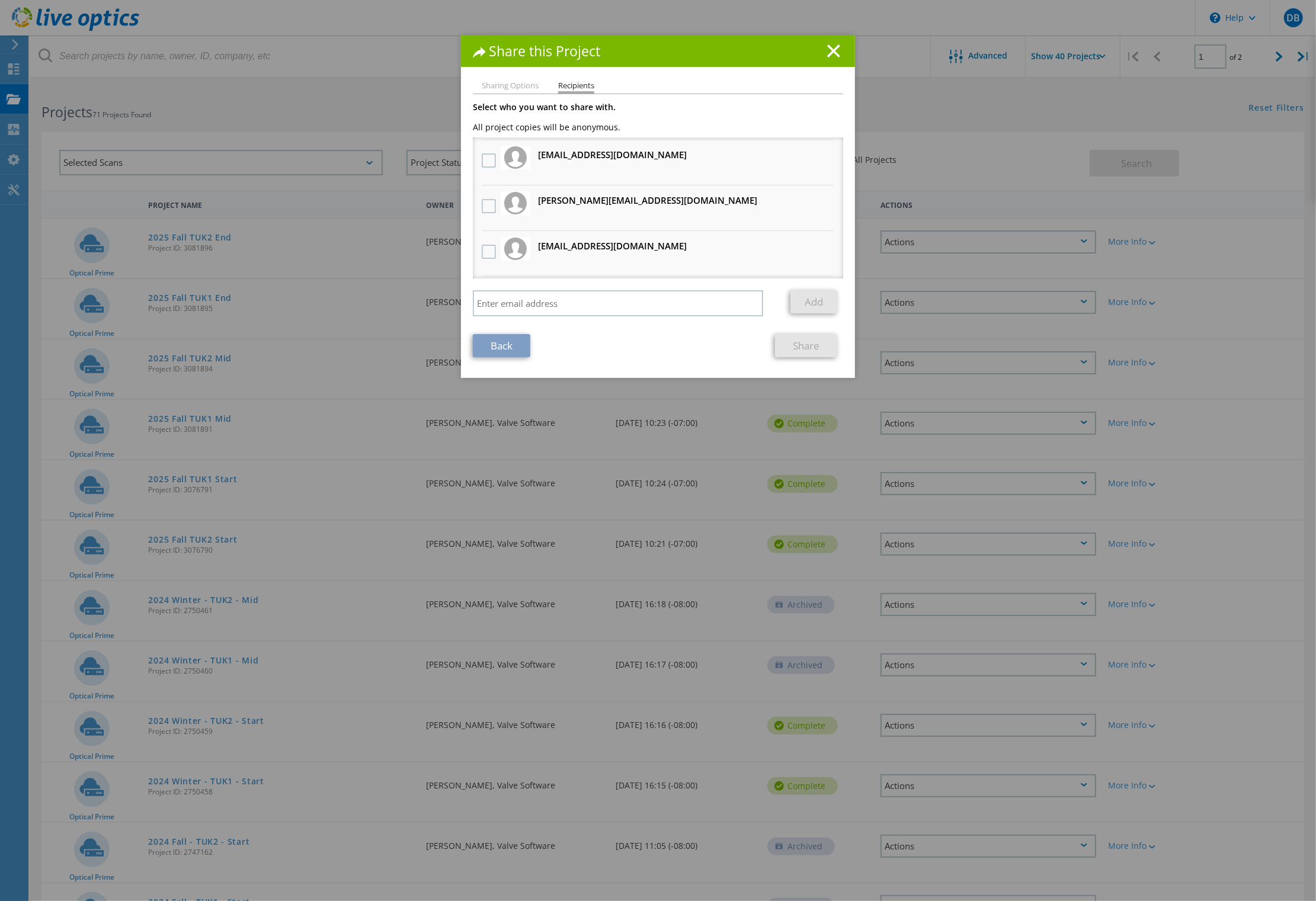
scroll to position [128, 0]
click at [484, 166] on label at bounding box center [490, 167] width 17 height 14
click at [0, 0] on input "checkbox" at bounding box center [0, 0] width 0 height 0
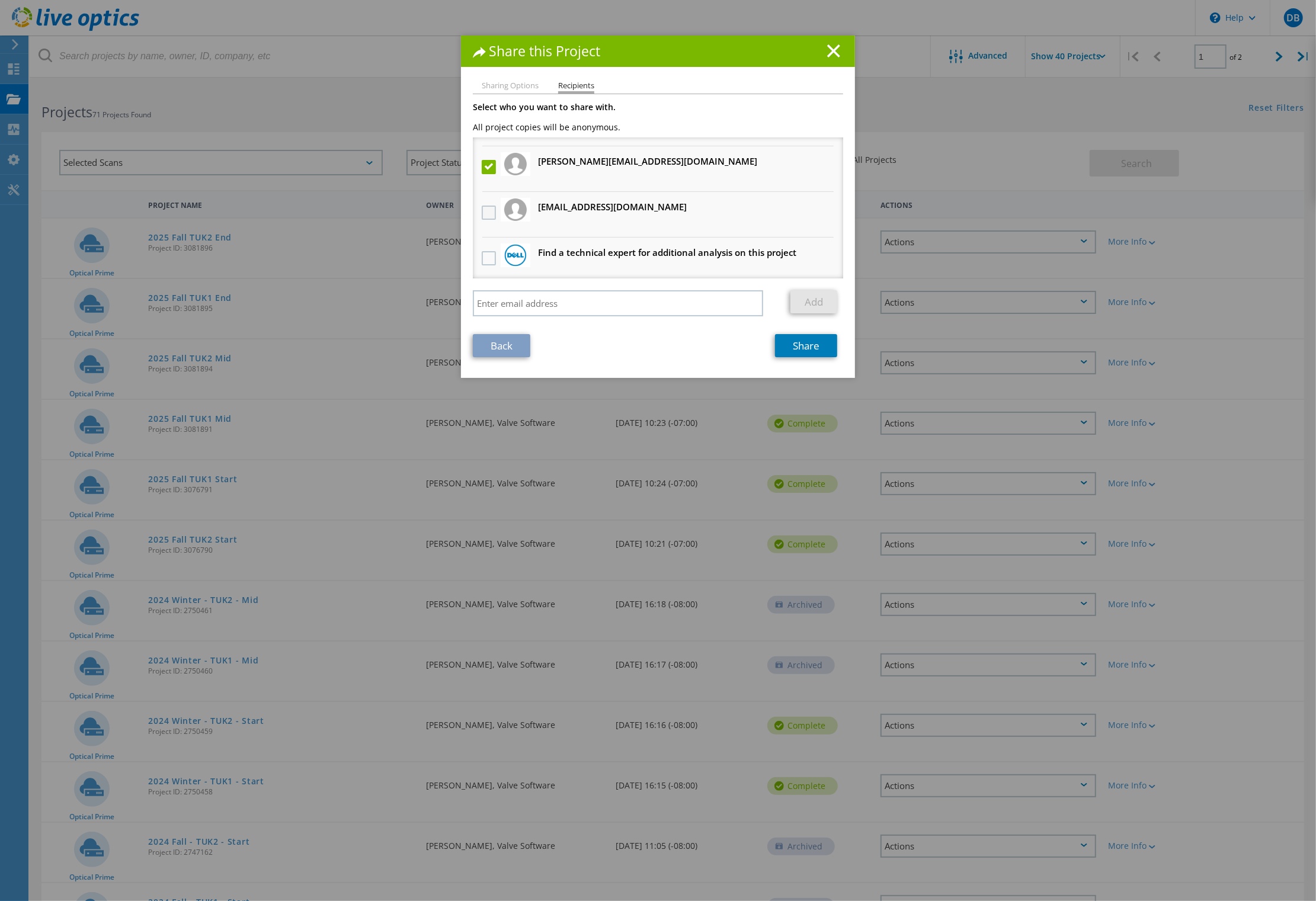
click at [482, 206] on label at bounding box center [490, 212] width 17 height 14
click at [0, 0] on input "checkbox" at bounding box center [0, 0] width 0 height 0
click at [794, 346] on link "Share" at bounding box center [806, 345] width 62 height 23
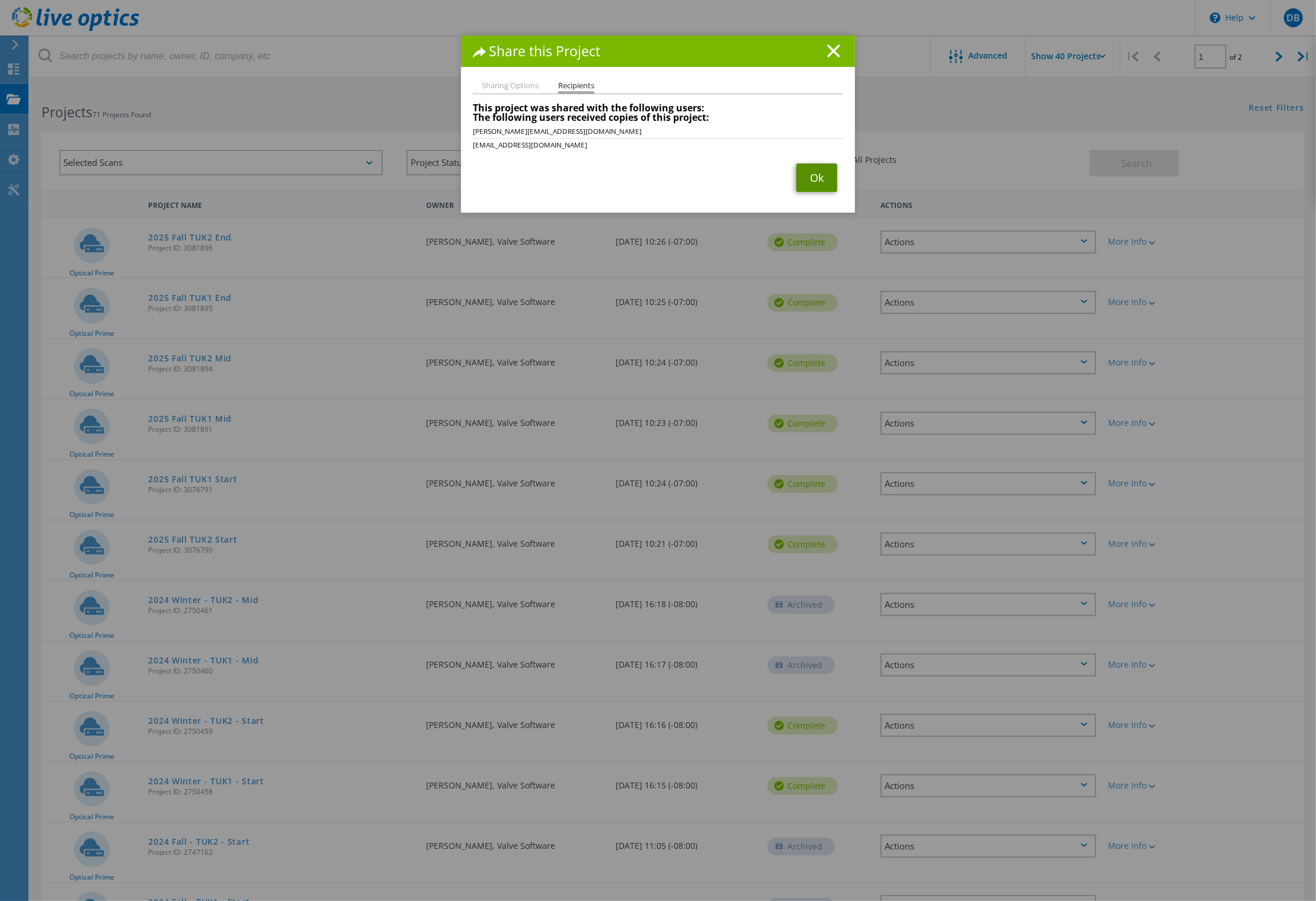
click at [809, 174] on link "Ok" at bounding box center [816, 177] width 41 height 28
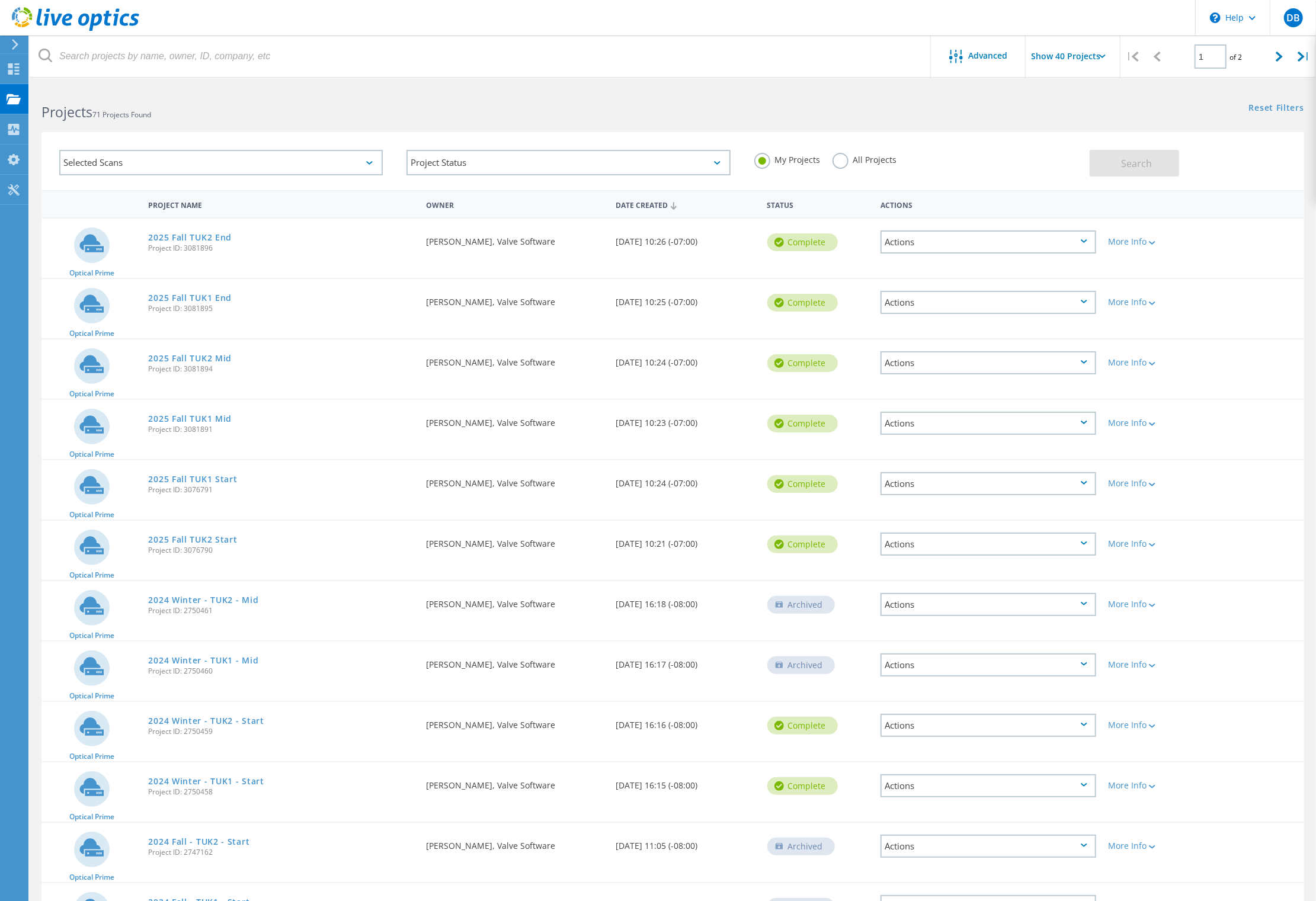
click at [916, 296] on div "Actions" at bounding box center [988, 302] width 216 height 23
click at [914, 309] on div "Share" at bounding box center [988, 312] width 213 height 19
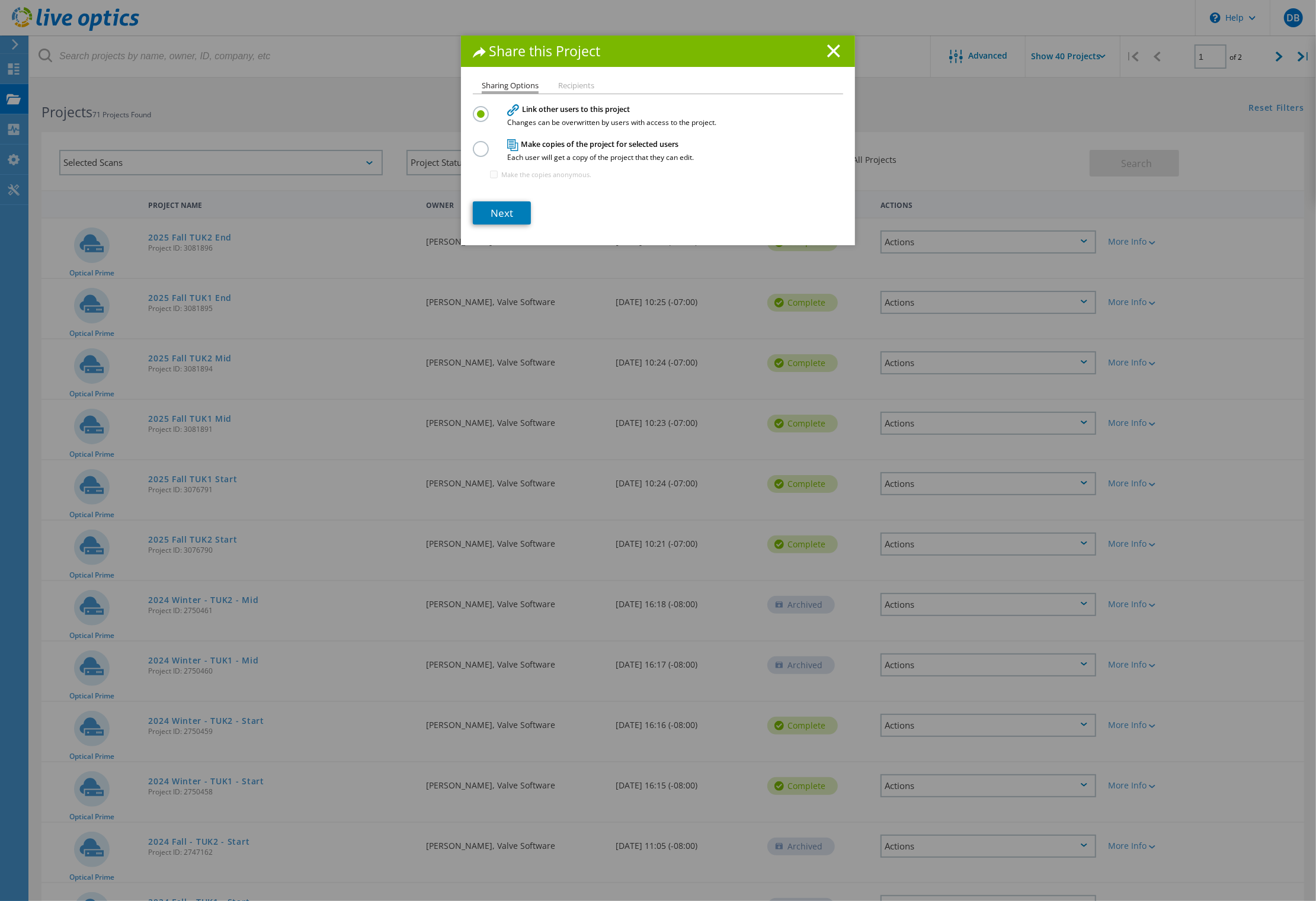
click at [475, 144] on label at bounding box center [483, 142] width 21 height 3
click at [0, 0] on input "radio" at bounding box center [0, 0] width 0 height 0
click at [492, 211] on link "Next" at bounding box center [502, 212] width 58 height 23
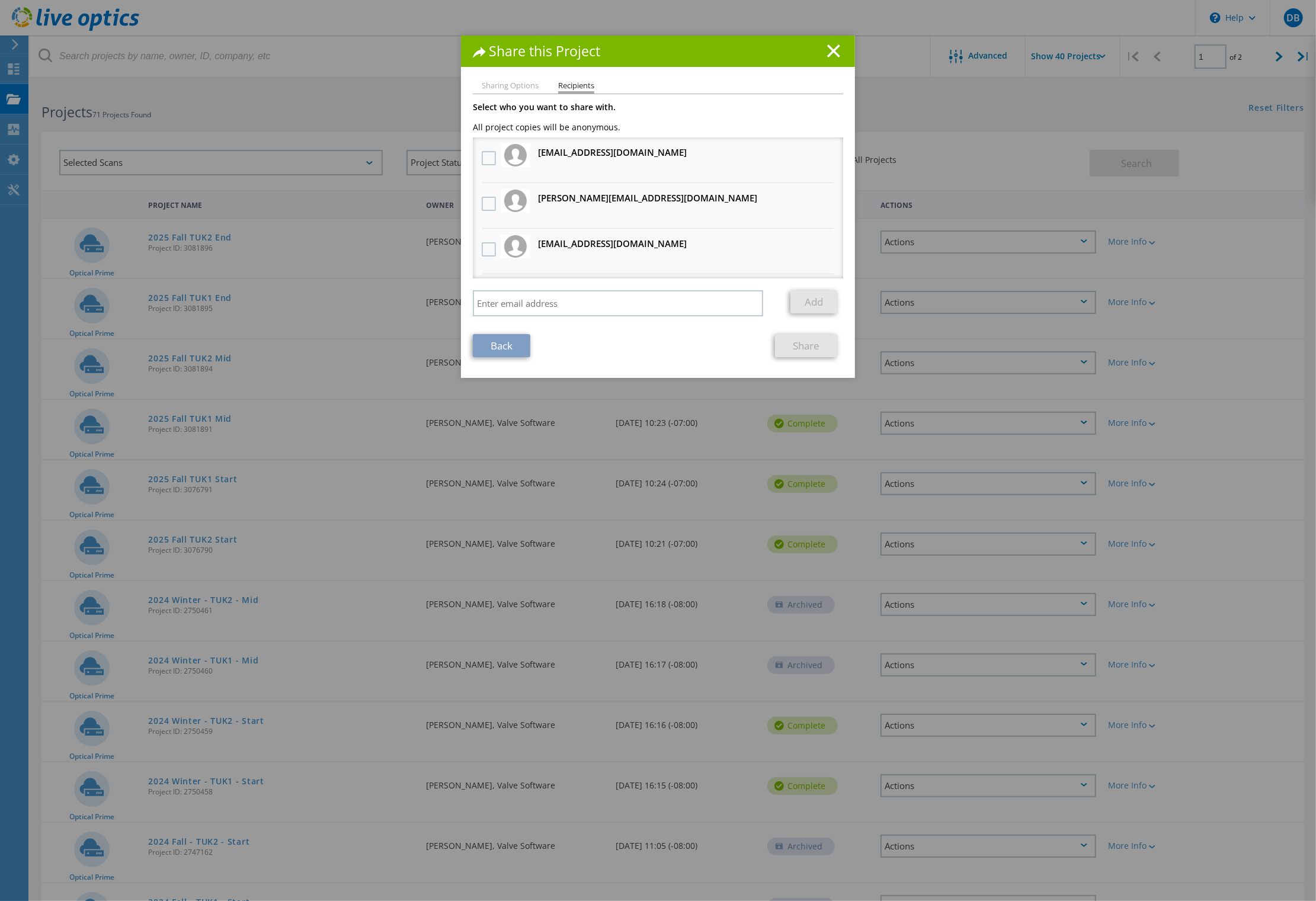
scroll to position [83, 0]
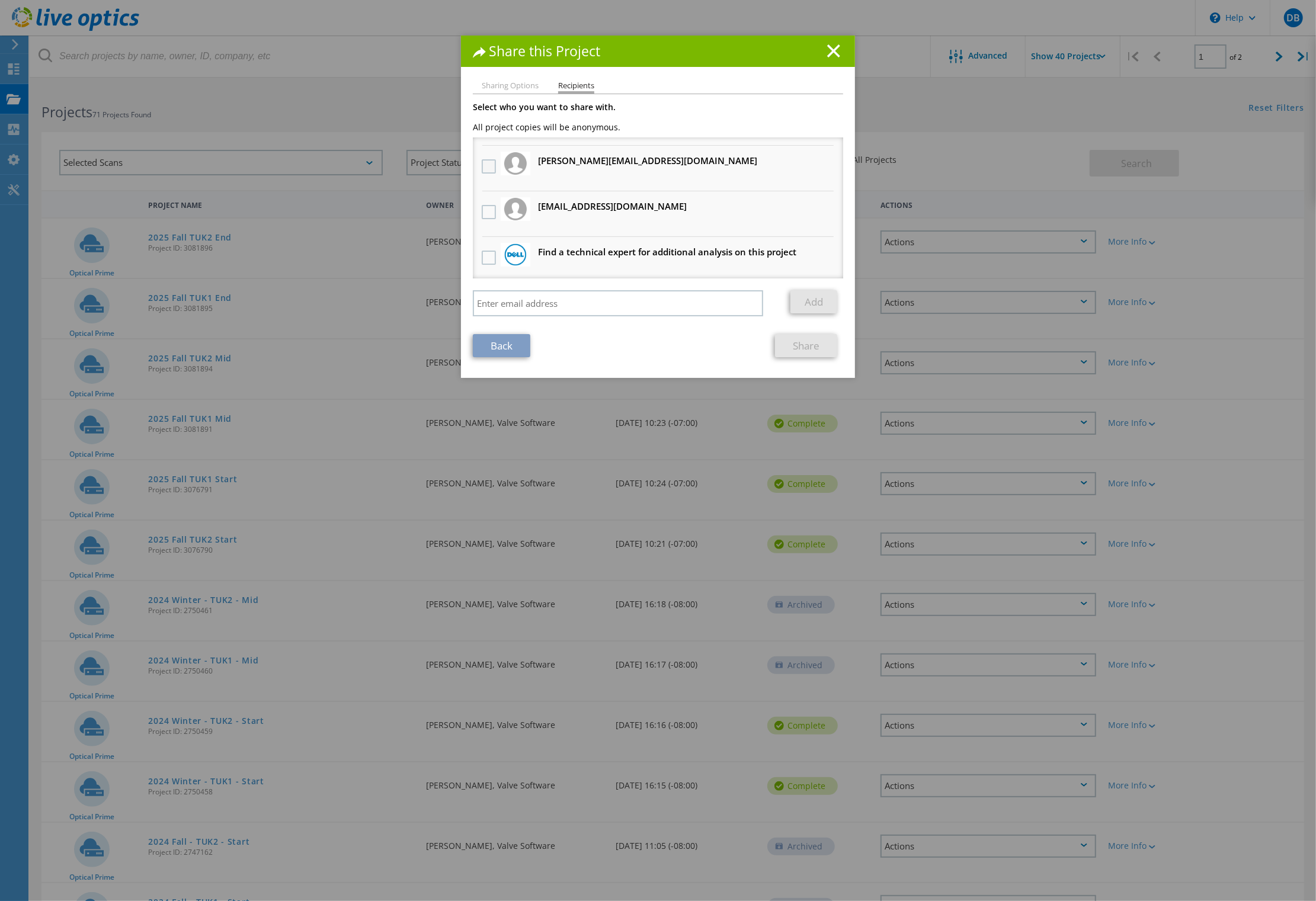
click at [483, 166] on label at bounding box center [490, 166] width 17 height 14
click at [0, 0] on input "checkbox" at bounding box center [0, 0] width 0 height 0
click at [482, 209] on label at bounding box center [490, 212] width 17 height 14
click at [0, 0] on input "checkbox" at bounding box center [0, 0] width 0 height 0
click at [790, 346] on link "Share" at bounding box center [806, 345] width 62 height 23
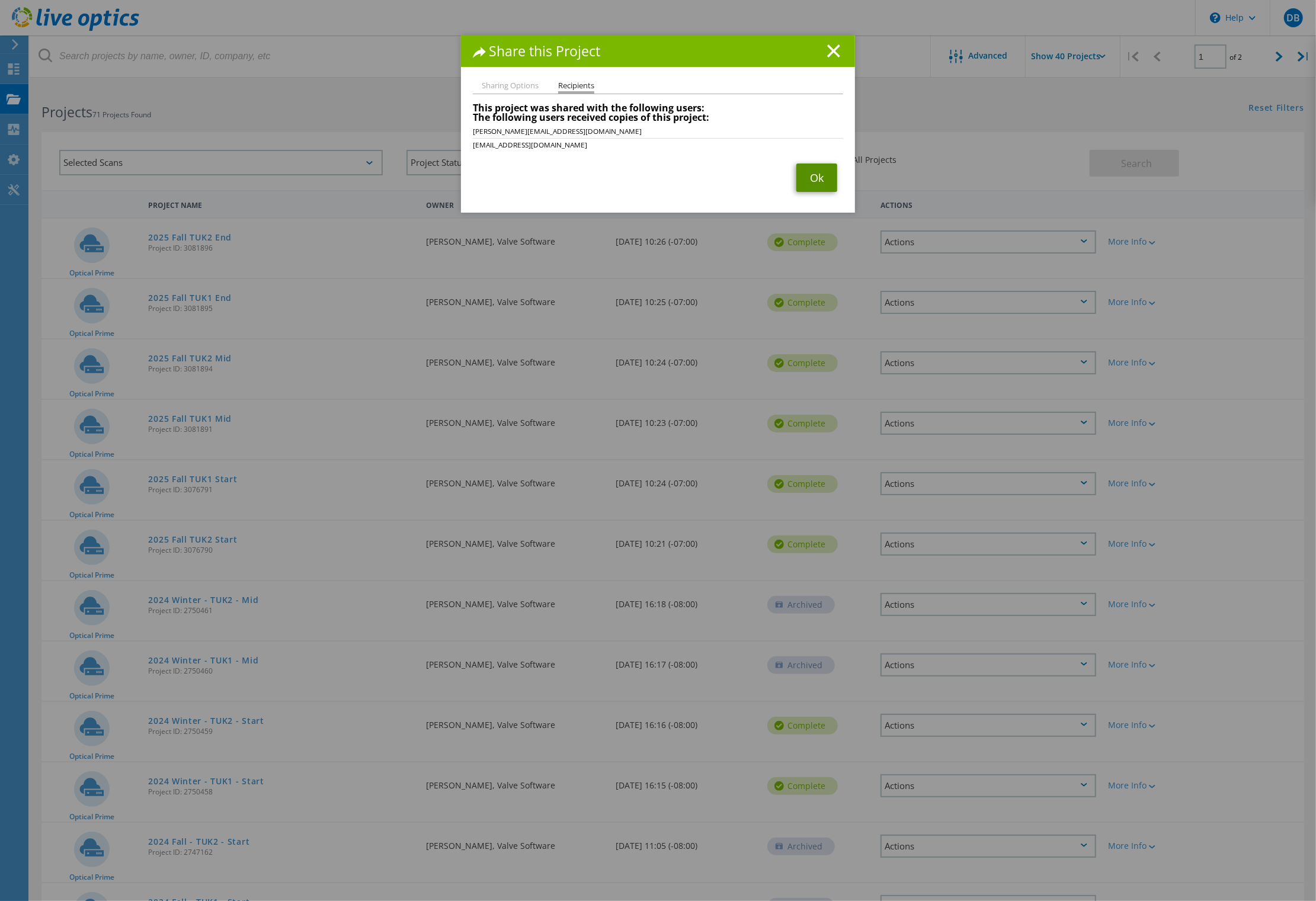
click at [806, 179] on link "Ok" at bounding box center [816, 177] width 41 height 28
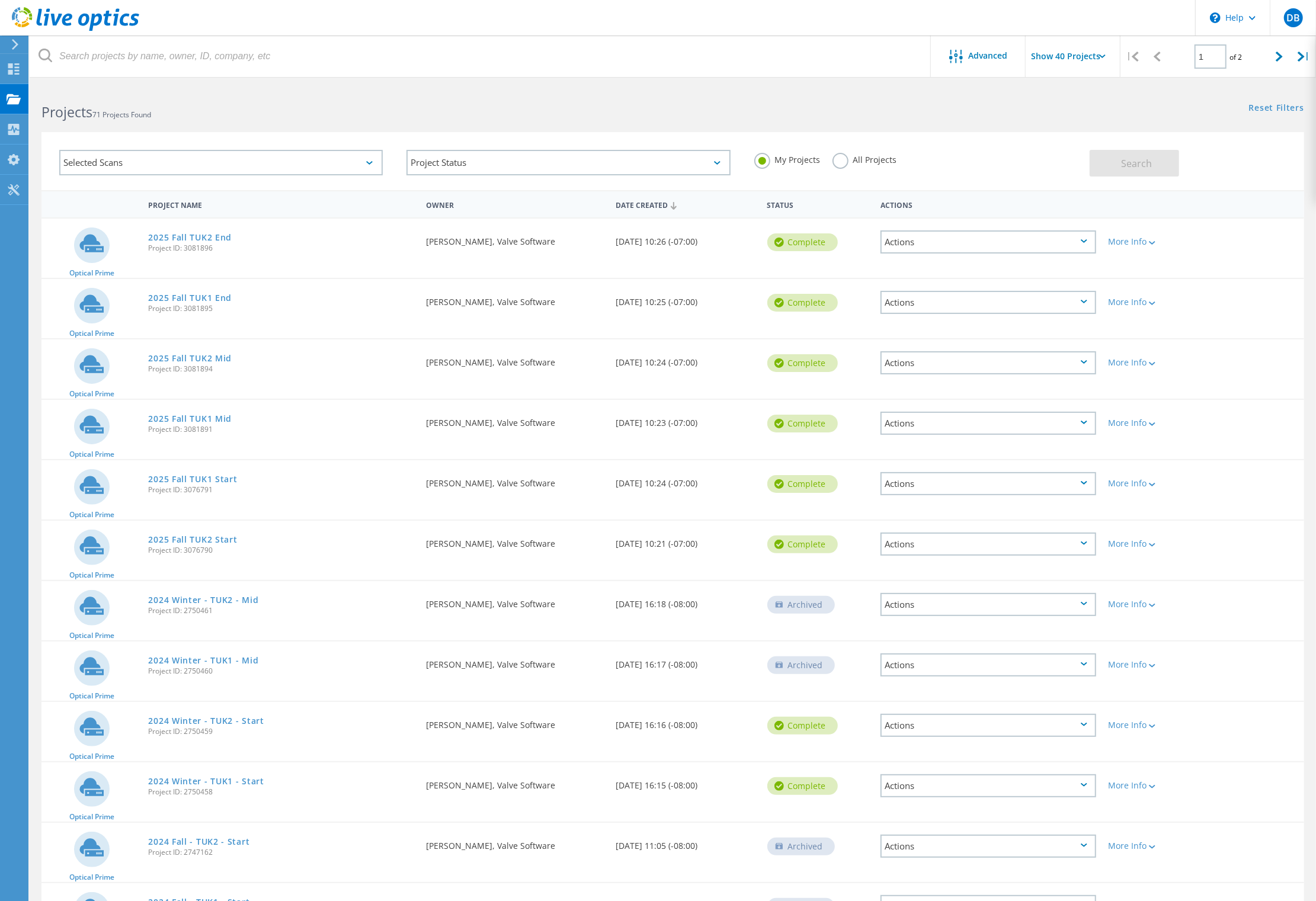
click at [937, 240] on div "Actions" at bounding box center [988, 242] width 216 height 23
click at [917, 251] on div "Share" at bounding box center [988, 251] width 213 height 19
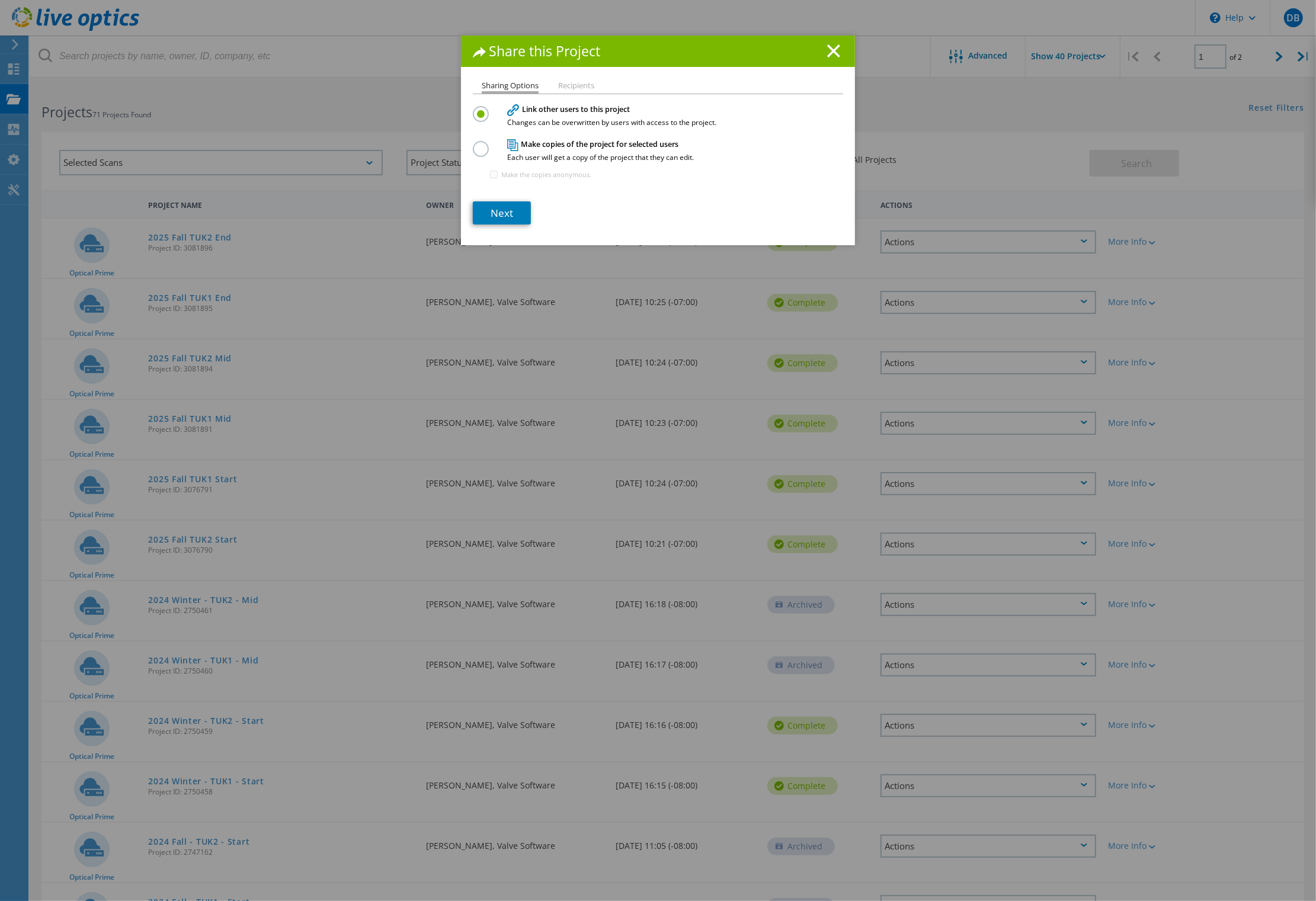
click at [473, 144] on label at bounding box center [483, 142] width 21 height 3
click at [0, 0] on input "radio" at bounding box center [0, 0] width 0 height 0
click at [492, 214] on link "Next" at bounding box center [502, 212] width 58 height 23
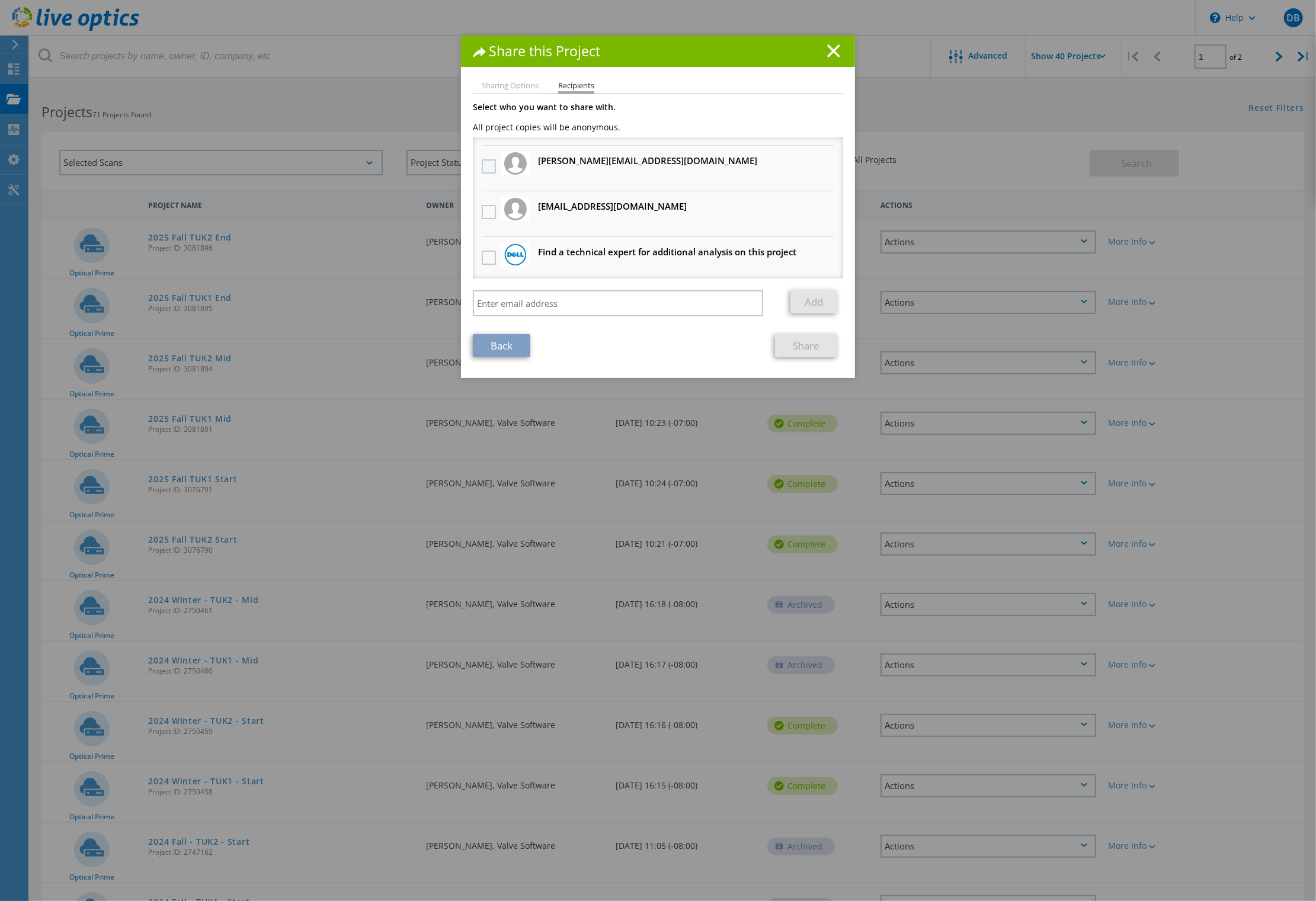
click at [482, 162] on label at bounding box center [490, 166] width 17 height 14
click at [0, 0] on input "checkbox" at bounding box center [0, 0] width 0 height 0
click at [482, 207] on label at bounding box center [490, 212] width 17 height 14
click at [0, 0] on input "checkbox" at bounding box center [0, 0] width 0 height 0
click at [794, 345] on link "Share" at bounding box center [806, 345] width 62 height 23
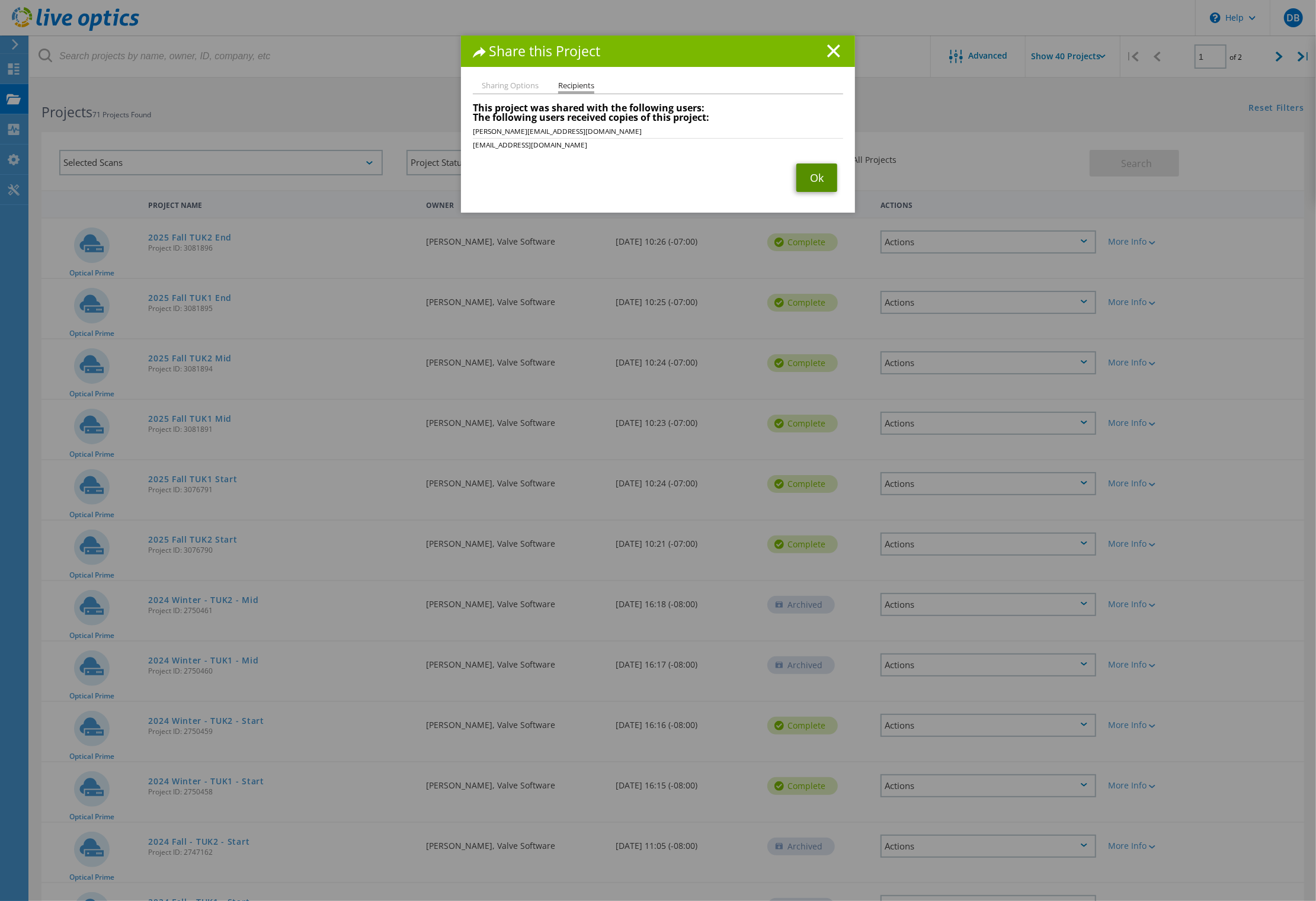
click at [808, 177] on link "Ok" at bounding box center [816, 177] width 41 height 28
